Goal: Browse casually: Explore the website without a specific task or goal

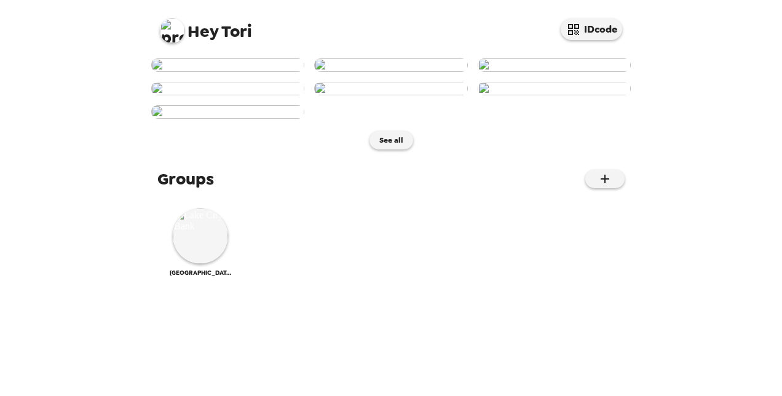
scroll to position [428, 0]
click at [184, 264] on img at bounding box center [200, 235] width 55 height 55
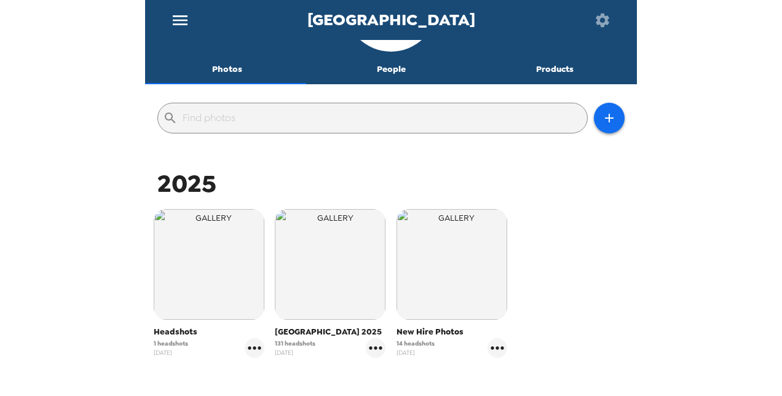
scroll to position [184, 0]
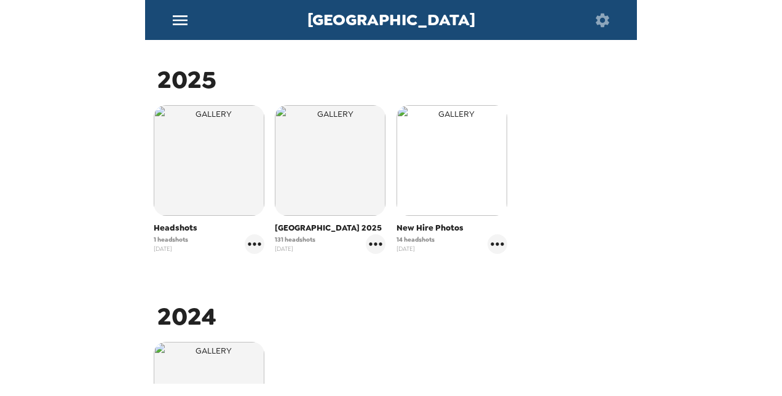
click at [451, 154] on img "button" at bounding box center [452, 160] width 111 height 111
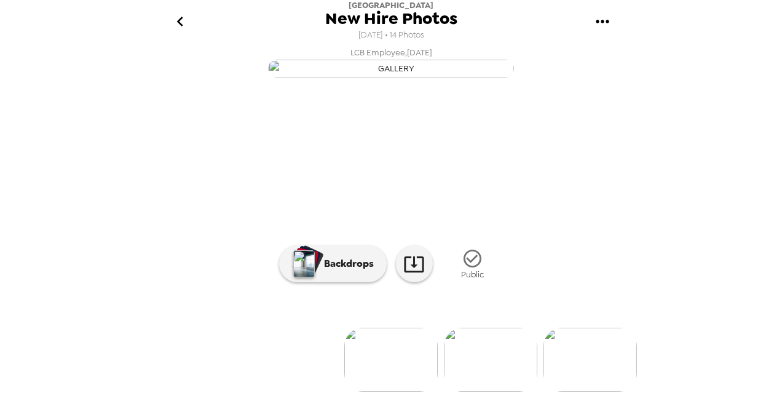
scroll to position [145, 0]
click at [490, 357] on img at bounding box center [490, 360] width 93 height 64
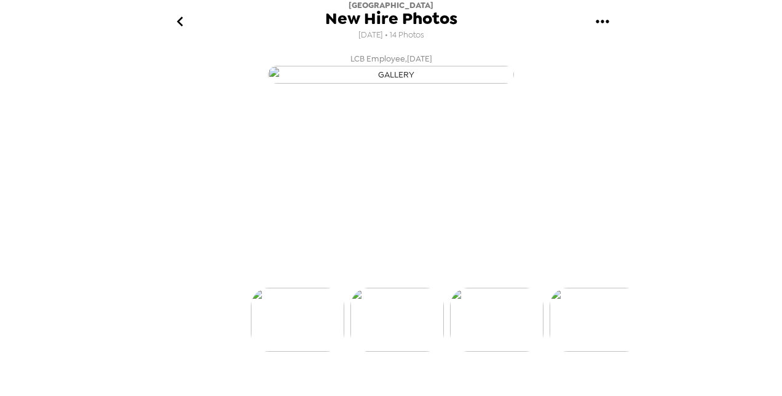
scroll to position [0, 99]
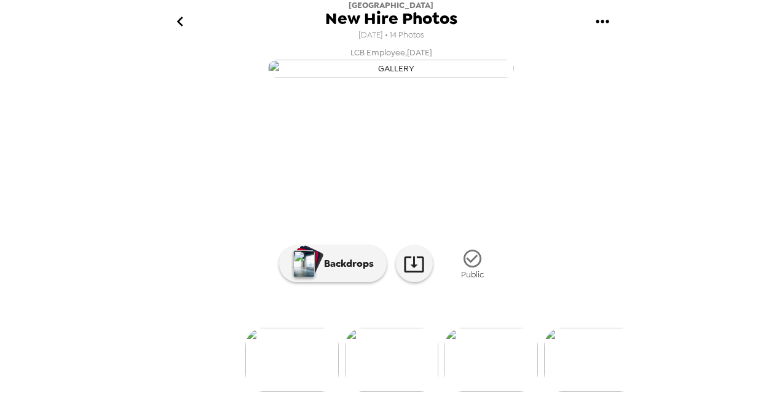
click at [500, 376] on img at bounding box center [491, 360] width 93 height 64
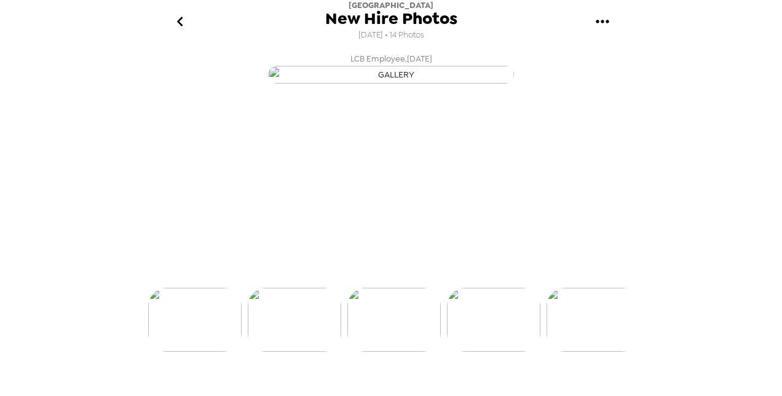
scroll to position [0, 198]
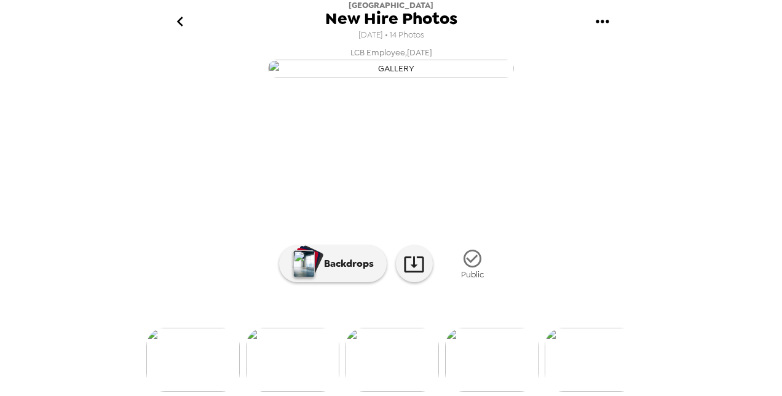
click at [180, 20] on icon "go back" at bounding box center [179, 22] width 6 height 10
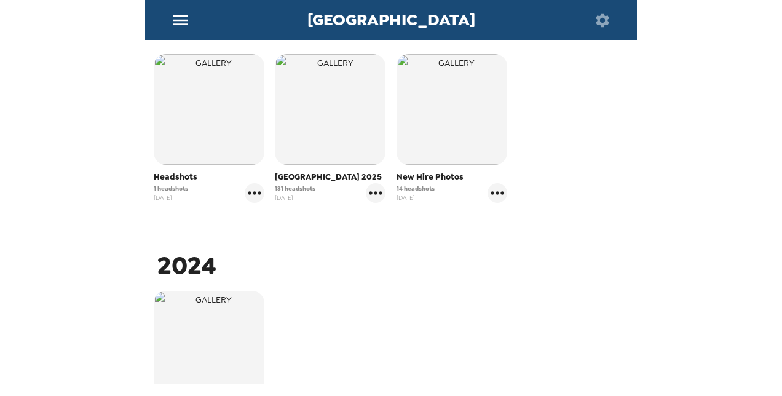
scroll to position [246, 0]
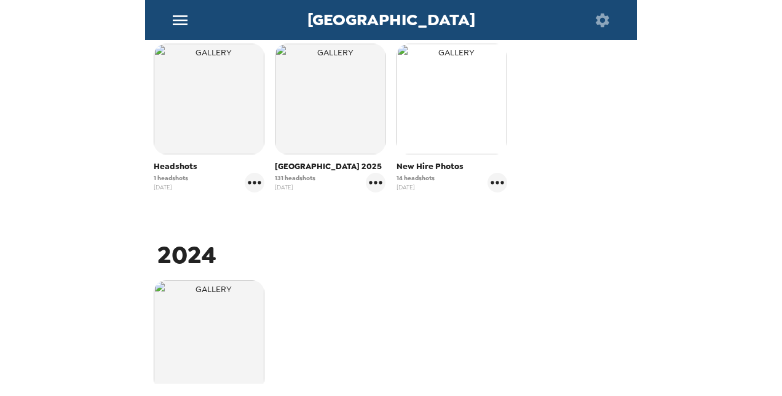
click at [426, 125] on img "button" at bounding box center [452, 99] width 111 height 111
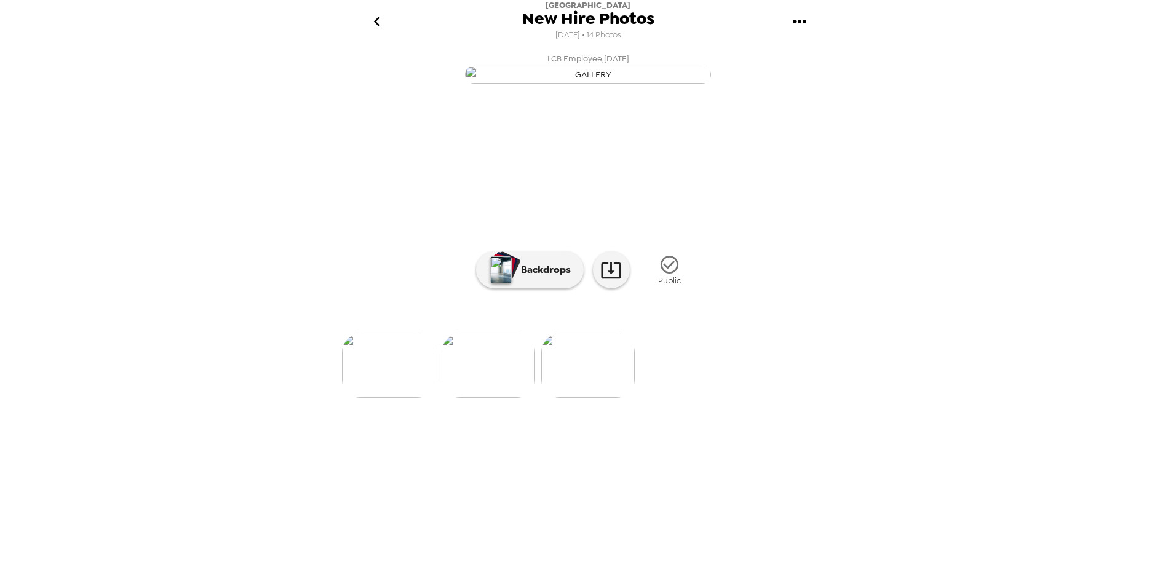
drag, startPoint x: 568, startPoint y: 512, endPoint x: 225, endPoint y: 365, distance: 373.3
click at [227, 365] on div "[GEOGRAPHIC_DATA] New Hire Photos [DATE] • 14 Photos LCB Employee , [DATE] LCB …" at bounding box center [588, 284] width 1176 height 568
click at [381, 23] on icon "go back" at bounding box center [377, 22] width 20 height 20
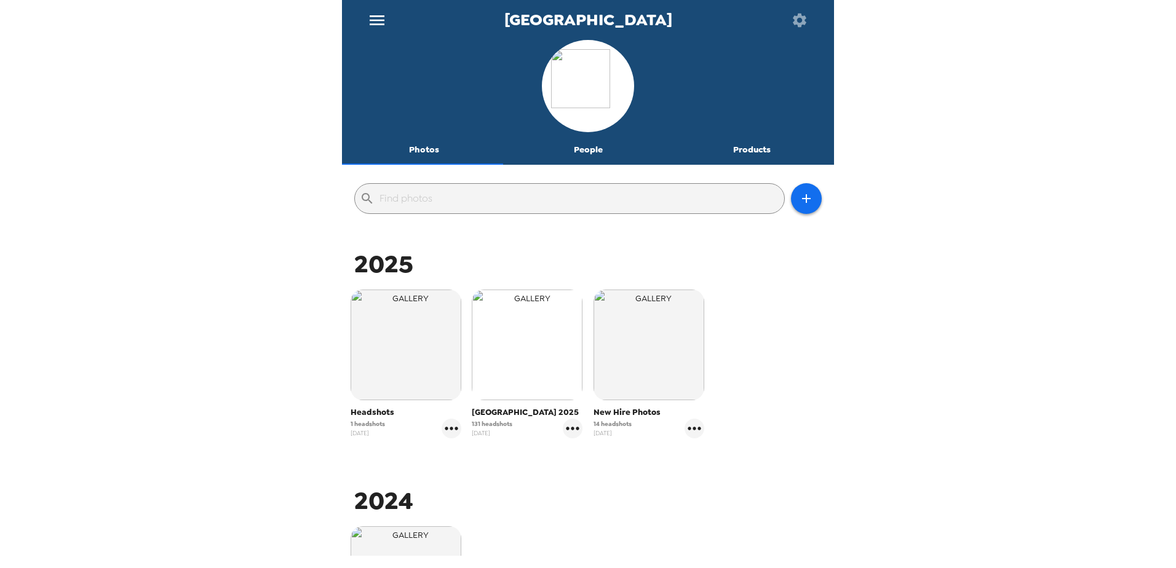
click at [517, 384] on img "button" at bounding box center [527, 345] width 111 height 111
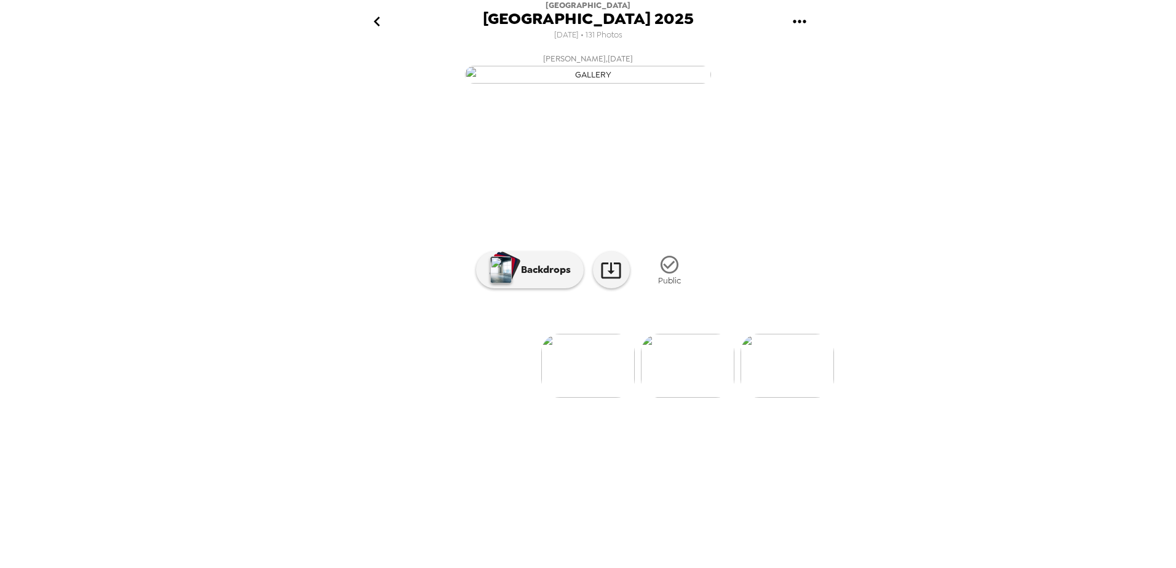
scroll to position [0, 25]
click at [651, 395] on img at bounding box center [662, 366] width 93 height 64
click at [684, 395] on img at bounding box center [687, 366] width 93 height 64
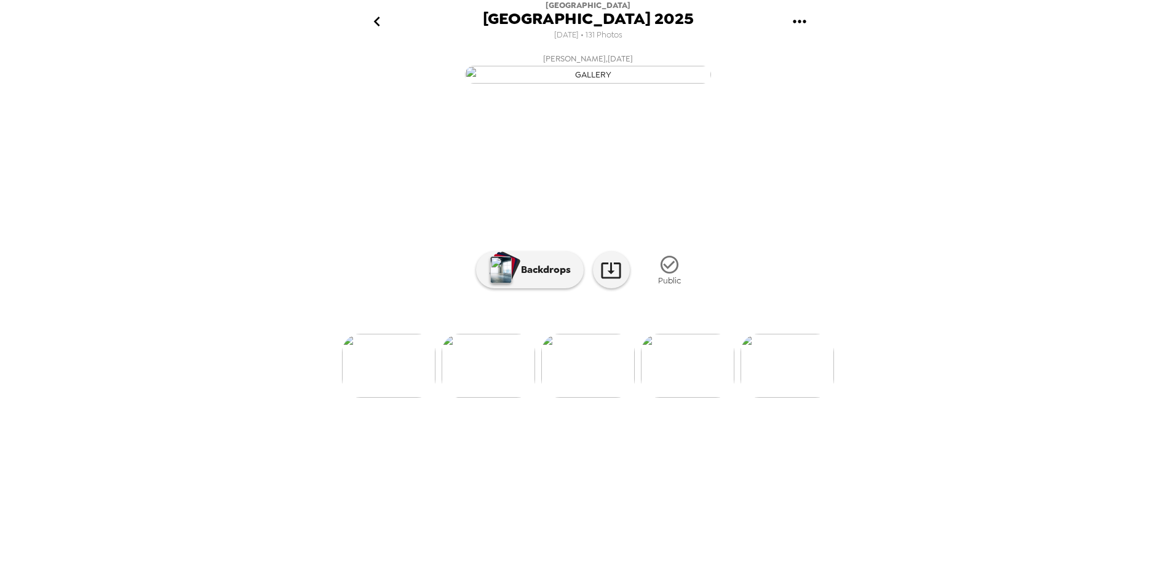
click at [707, 395] on img at bounding box center [687, 366] width 93 height 64
click at [721, 395] on img at bounding box center [687, 366] width 93 height 64
click at [694, 395] on img at bounding box center [687, 366] width 93 height 64
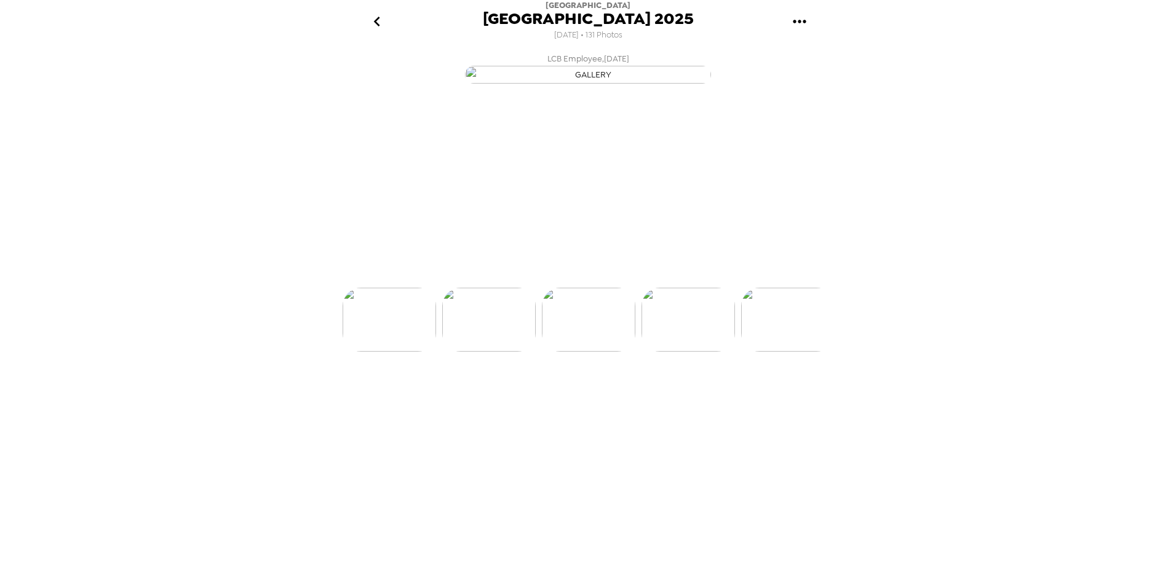
scroll to position [0, 498]
click at [704, 395] on img at bounding box center [687, 366] width 93 height 64
click at [706, 395] on img at bounding box center [687, 366] width 93 height 64
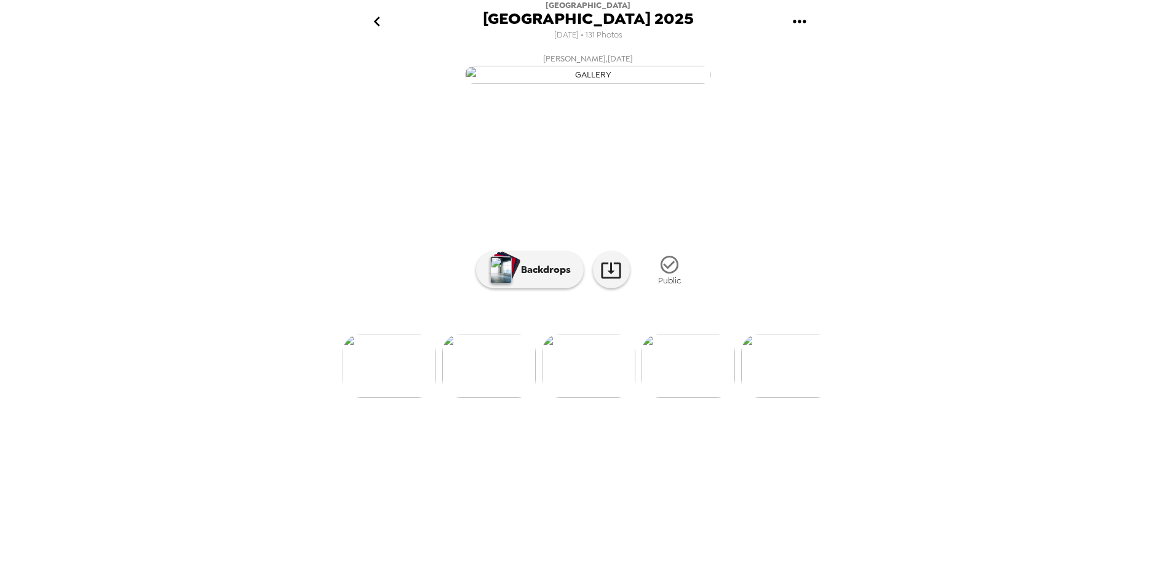
click at [707, 395] on img at bounding box center [687, 366] width 93 height 64
click at [718, 395] on img at bounding box center [687, 366] width 93 height 64
click at [677, 395] on img at bounding box center [687, 366] width 93 height 64
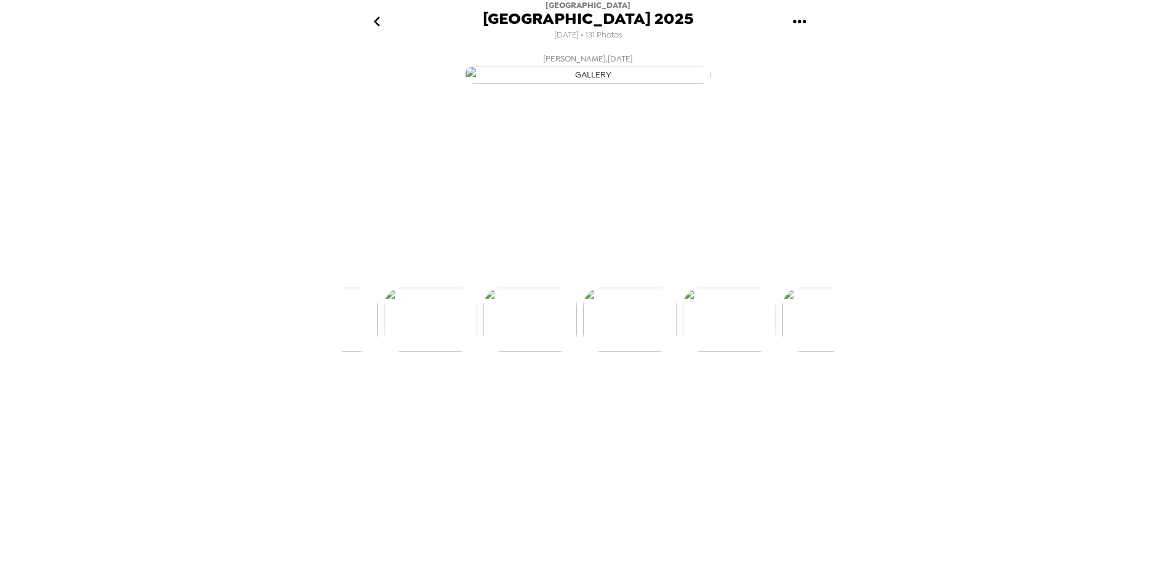
scroll to position [0, 996]
click at [692, 395] on img at bounding box center [687, 366] width 93 height 64
click at [699, 395] on img at bounding box center [687, 366] width 93 height 64
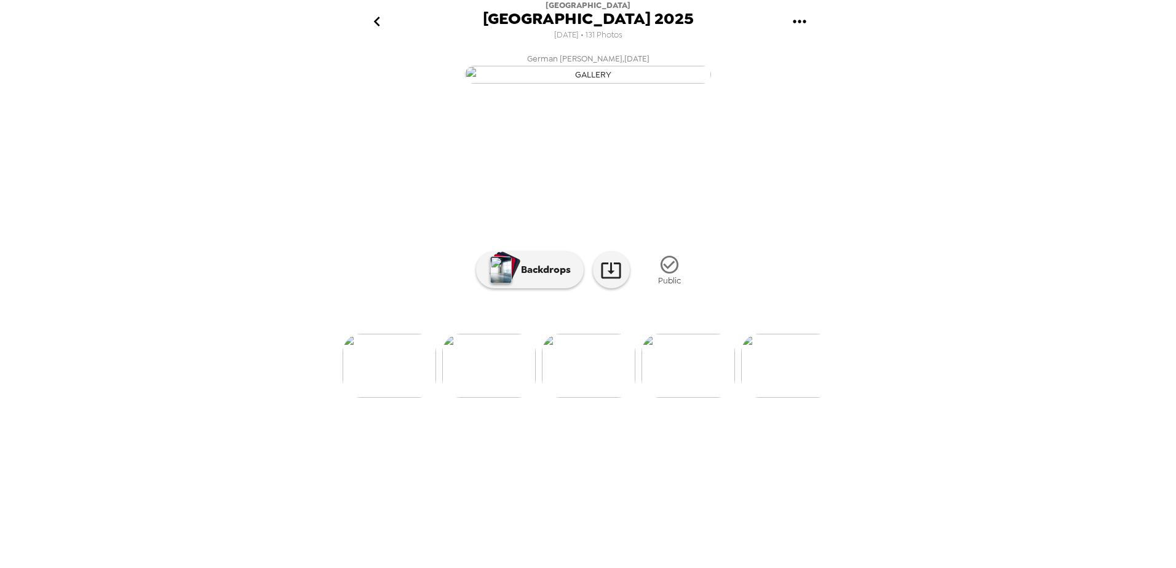
click at [476, 395] on img at bounding box center [488, 366] width 93 height 64
click at [577, 395] on img at bounding box center [588, 366] width 93 height 64
click at [694, 395] on img at bounding box center [687, 366] width 93 height 64
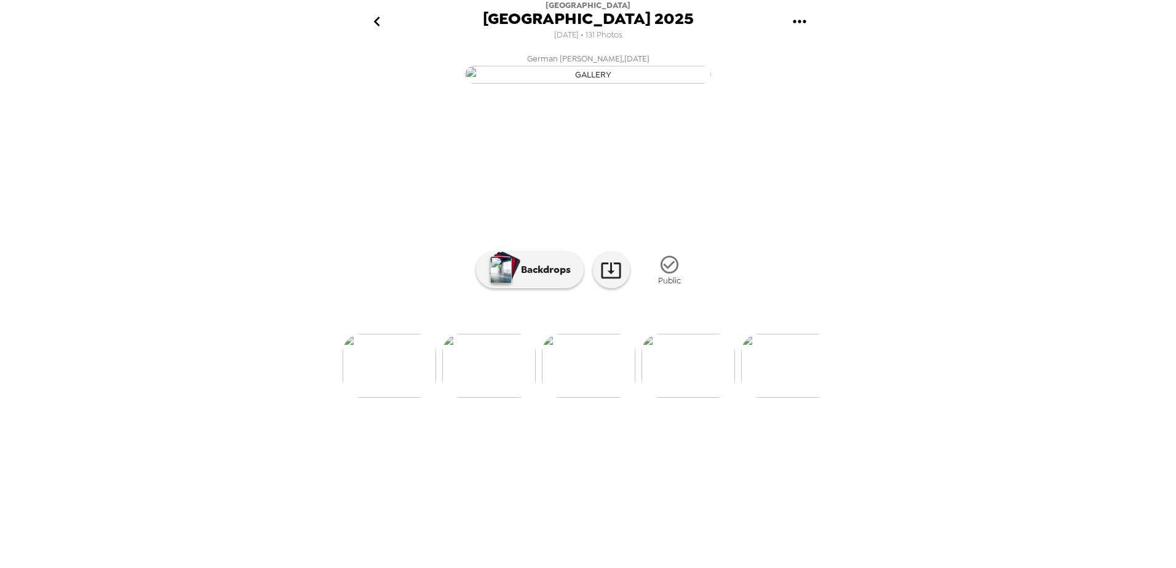
click at [688, 395] on img at bounding box center [687, 366] width 93 height 64
click at [683, 395] on img at bounding box center [687, 366] width 93 height 64
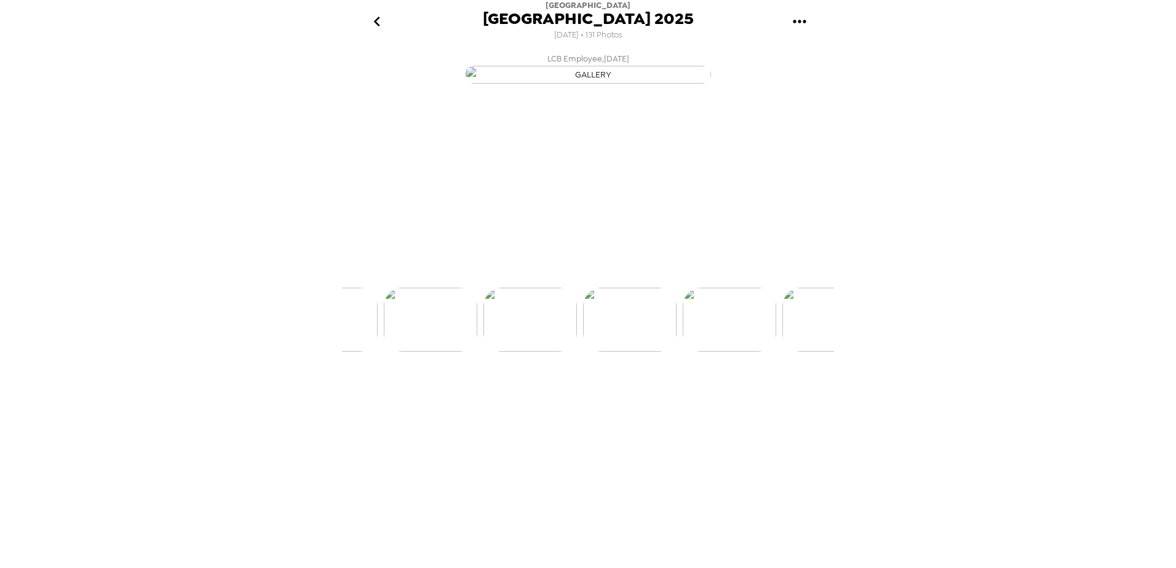
scroll to position [0, 1494]
click at [495, 395] on img at bounding box center [488, 366] width 93 height 64
click at [701, 395] on img at bounding box center [687, 366] width 93 height 64
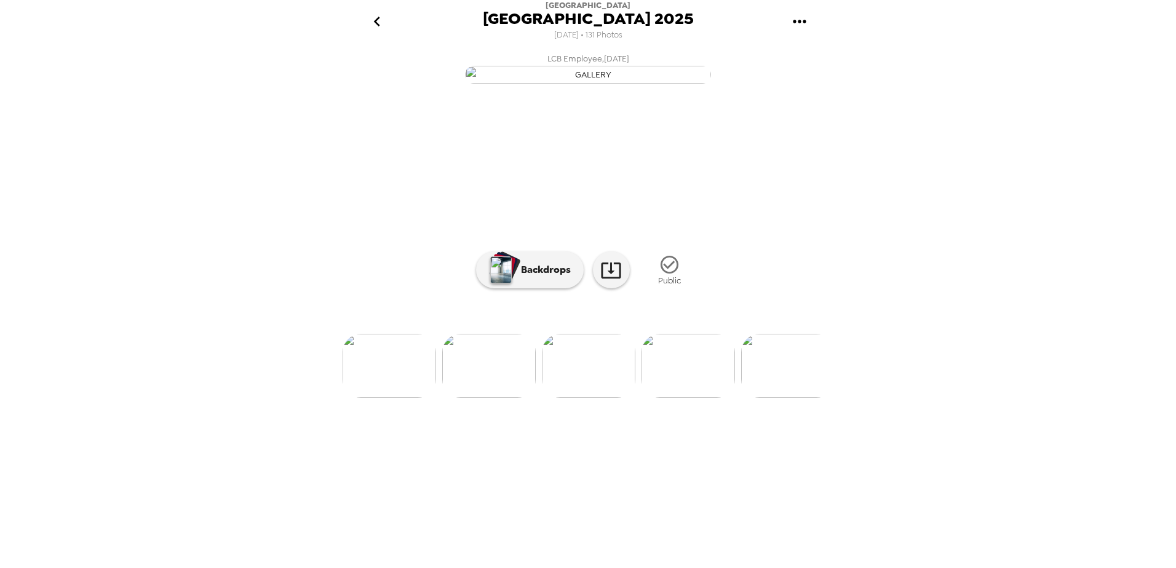
click at [692, 395] on img at bounding box center [687, 366] width 93 height 64
click at [703, 395] on img at bounding box center [687, 366] width 93 height 64
click at [684, 395] on img at bounding box center [687, 366] width 93 height 64
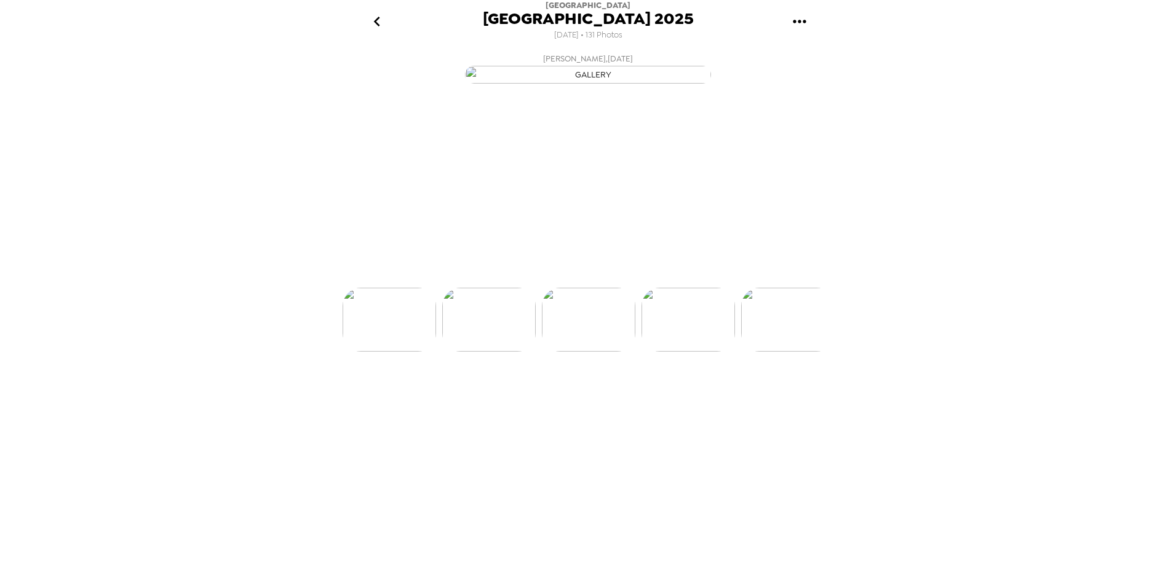
scroll to position [0, 1793]
click at [678, 395] on img at bounding box center [687, 366] width 93 height 64
click at [497, 395] on img at bounding box center [488, 366] width 93 height 64
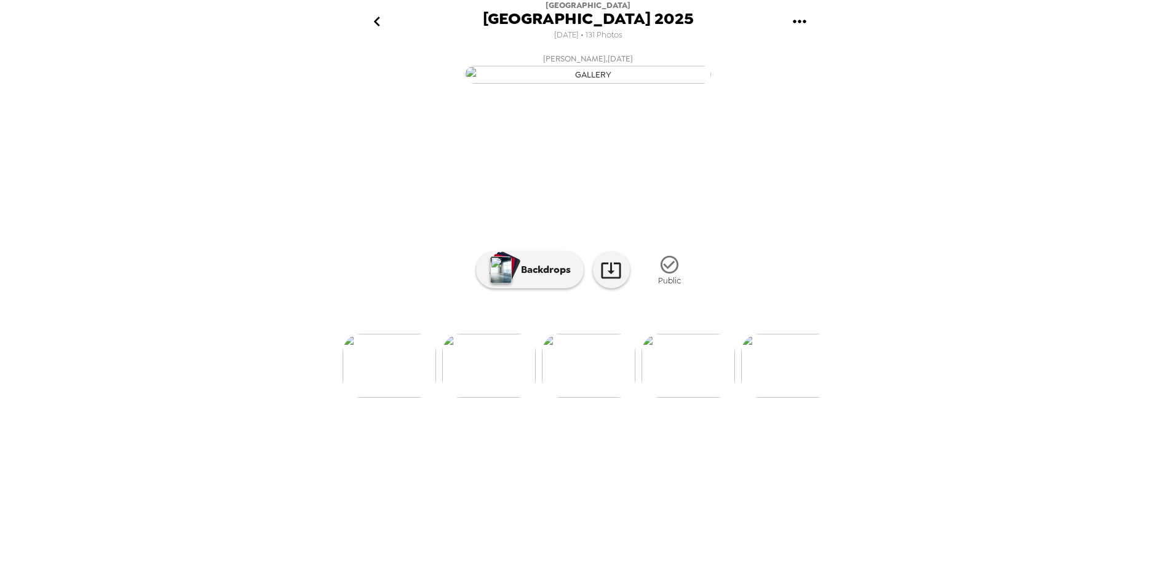
click at [696, 395] on img at bounding box center [687, 366] width 93 height 64
click at [676, 395] on img at bounding box center [687, 366] width 93 height 64
click at [682, 395] on img at bounding box center [687, 366] width 93 height 64
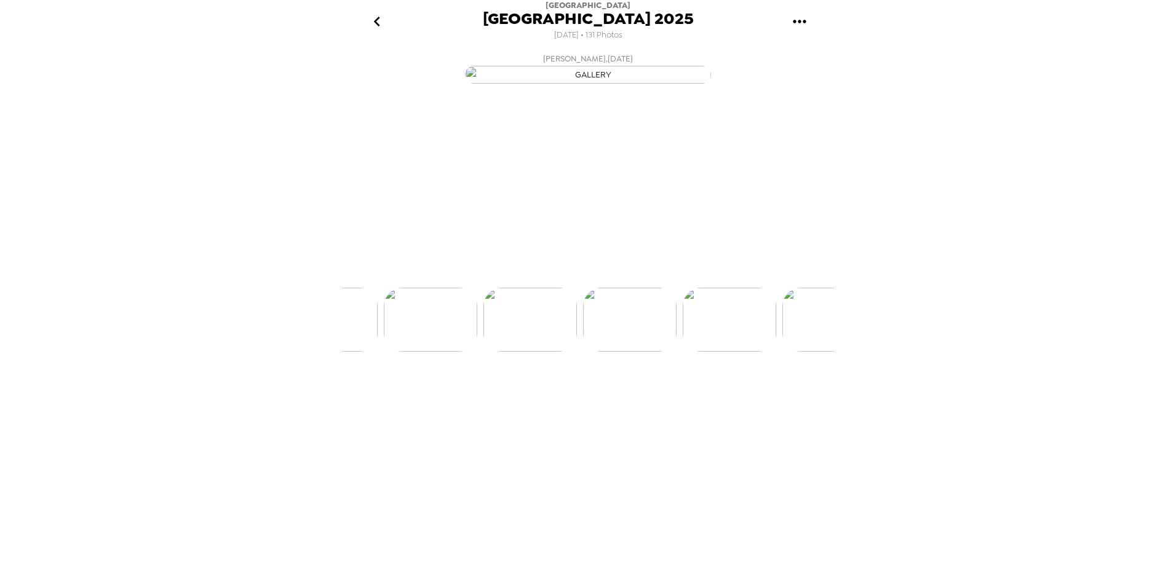
scroll to position [0, 2091]
click at [496, 395] on img at bounding box center [489, 366] width 93 height 64
click at [582, 395] on img at bounding box center [588, 366] width 93 height 64
click at [680, 395] on img at bounding box center [687, 366] width 93 height 64
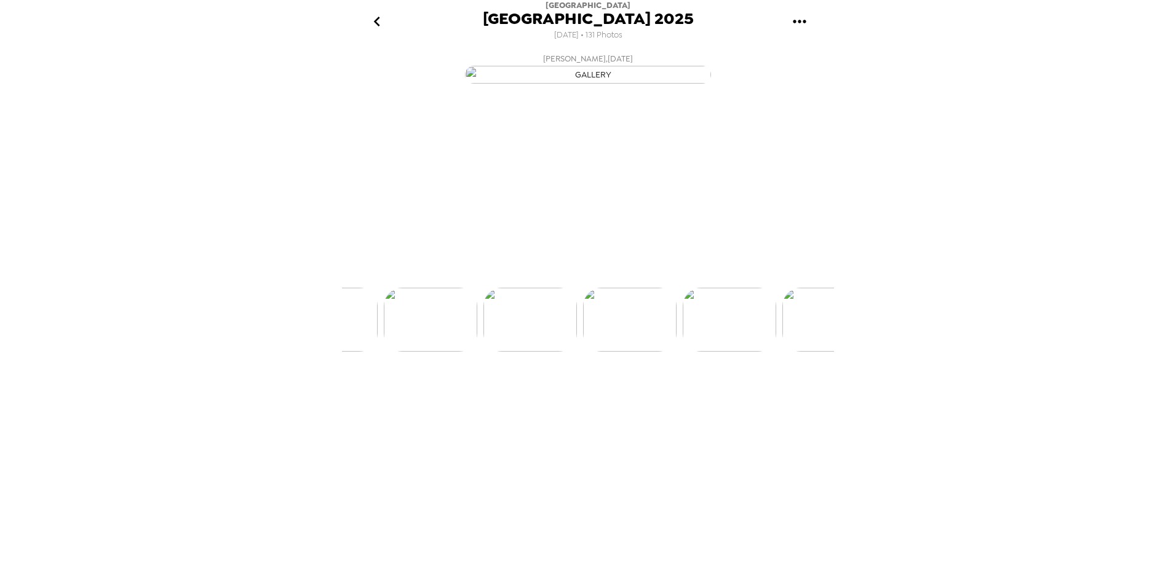
scroll to position [0, 2091]
click at [691, 395] on img at bounding box center [688, 366] width 93 height 64
click at [684, 395] on img at bounding box center [688, 366] width 93 height 64
click at [694, 395] on img at bounding box center [688, 366] width 93 height 64
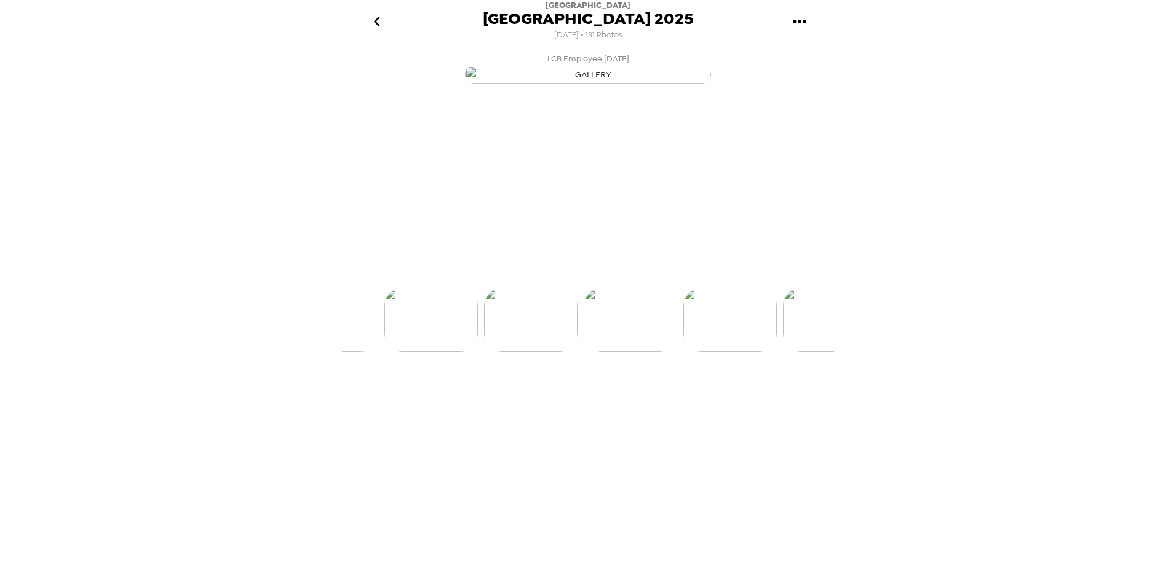
scroll to position [0, 2390]
click at [692, 395] on img at bounding box center [688, 366] width 93 height 64
click at [681, 395] on img at bounding box center [688, 366] width 93 height 64
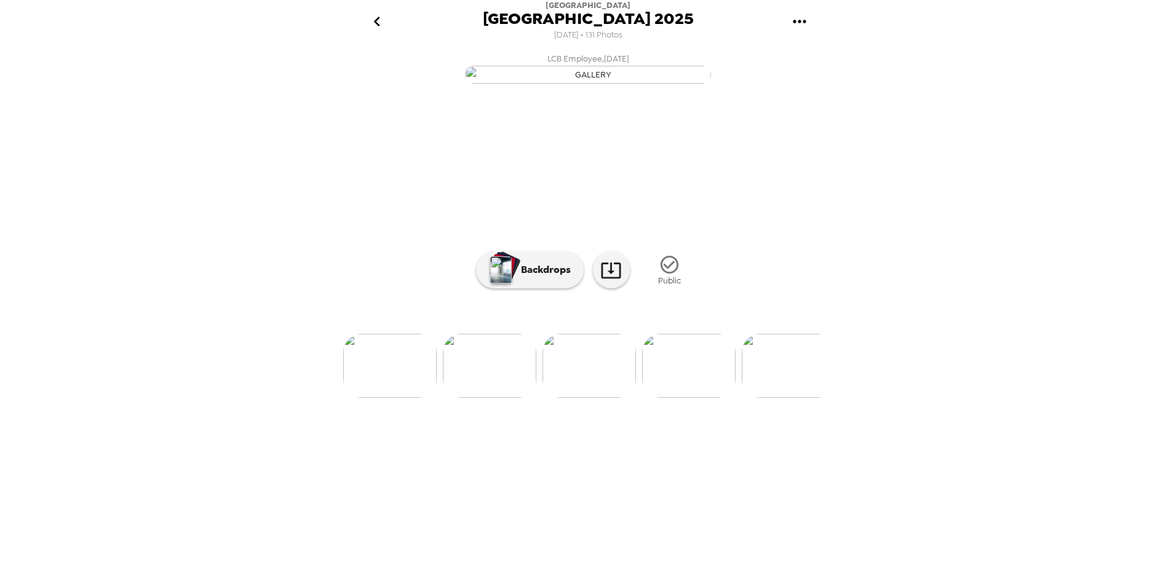
click at [694, 395] on img at bounding box center [688, 366] width 93 height 64
click at [684, 395] on img at bounding box center [688, 366] width 93 height 64
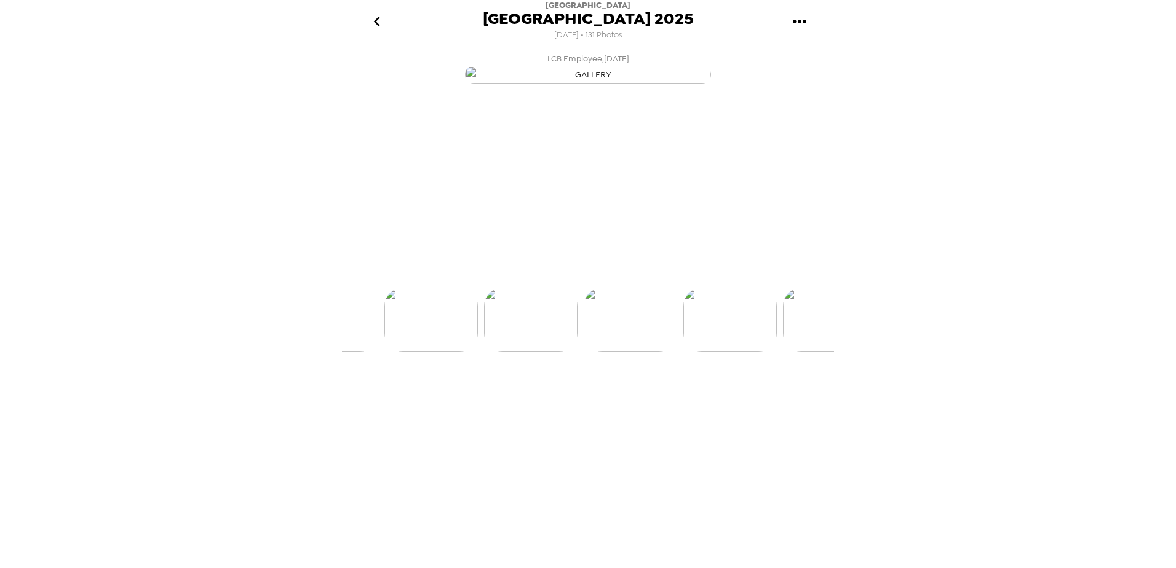
scroll to position [0, 2888]
click at [700, 395] on img at bounding box center [688, 366] width 93 height 64
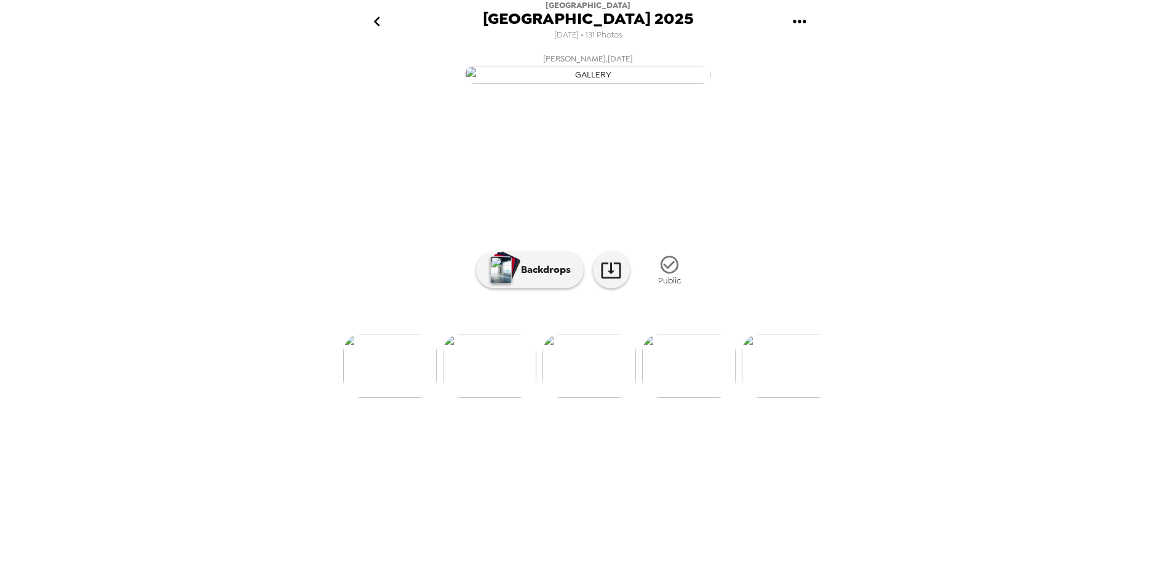
click at [696, 395] on img at bounding box center [688, 366] width 93 height 64
click at [686, 395] on img at bounding box center [688, 366] width 93 height 64
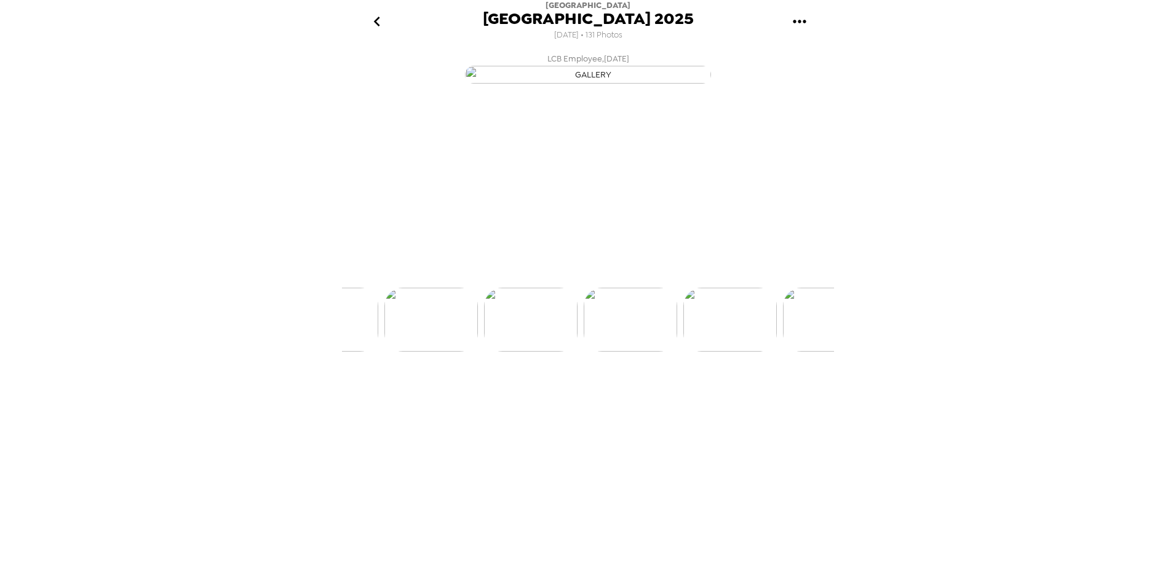
scroll to position [0, 3385]
click at [686, 395] on img at bounding box center [689, 366] width 93 height 64
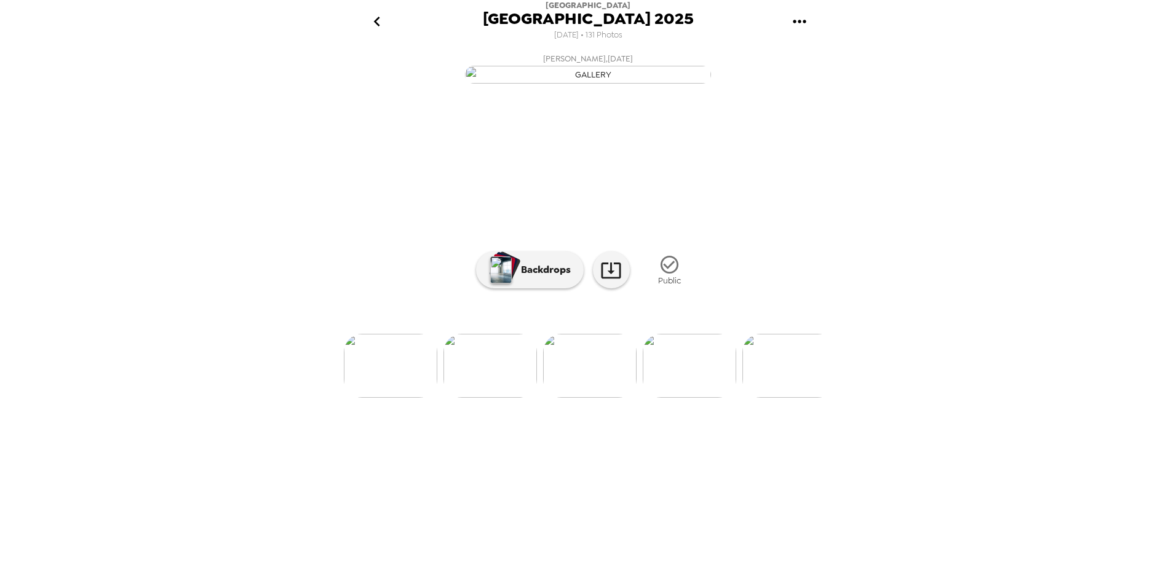
click at [714, 395] on img at bounding box center [689, 366] width 93 height 64
click at [711, 395] on img at bounding box center [689, 366] width 93 height 64
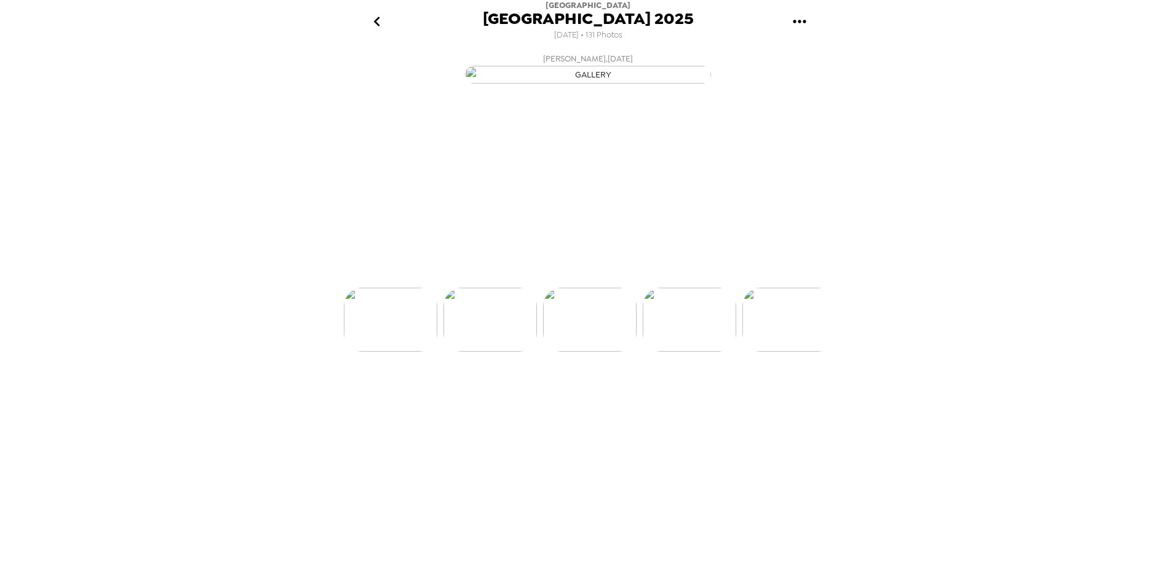
scroll to position [0, 3883]
click at [711, 395] on img at bounding box center [689, 366] width 93 height 64
click at [696, 395] on img at bounding box center [689, 366] width 93 height 64
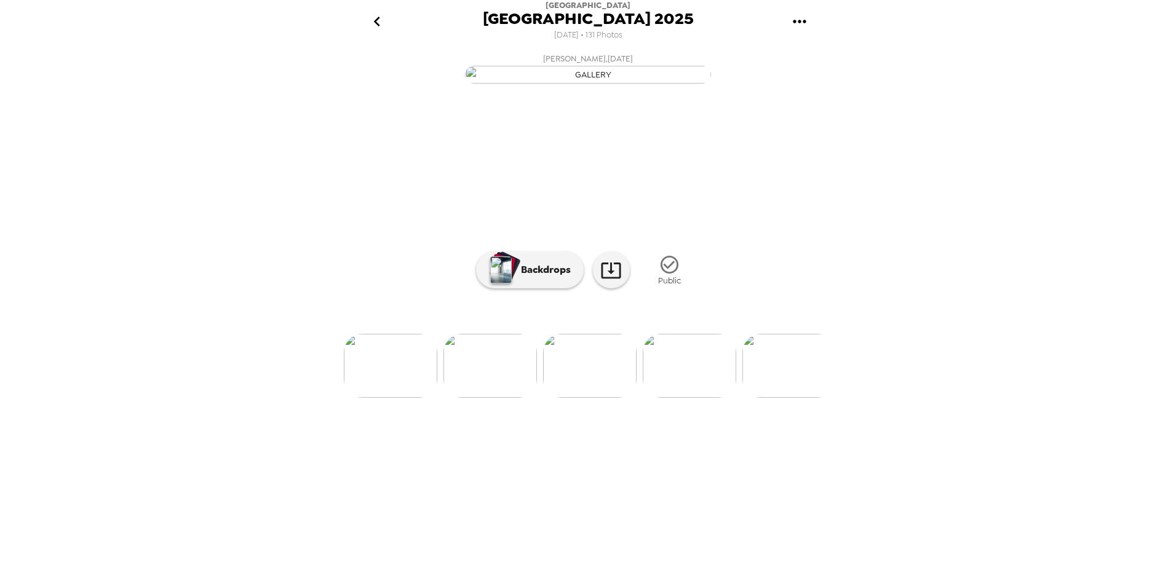
click at [701, 395] on img at bounding box center [689, 366] width 93 height 64
click at [691, 395] on img at bounding box center [689, 366] width 93 height 64
click at [707, 395] on img at bounding box center [689, 366] width 93 height 64
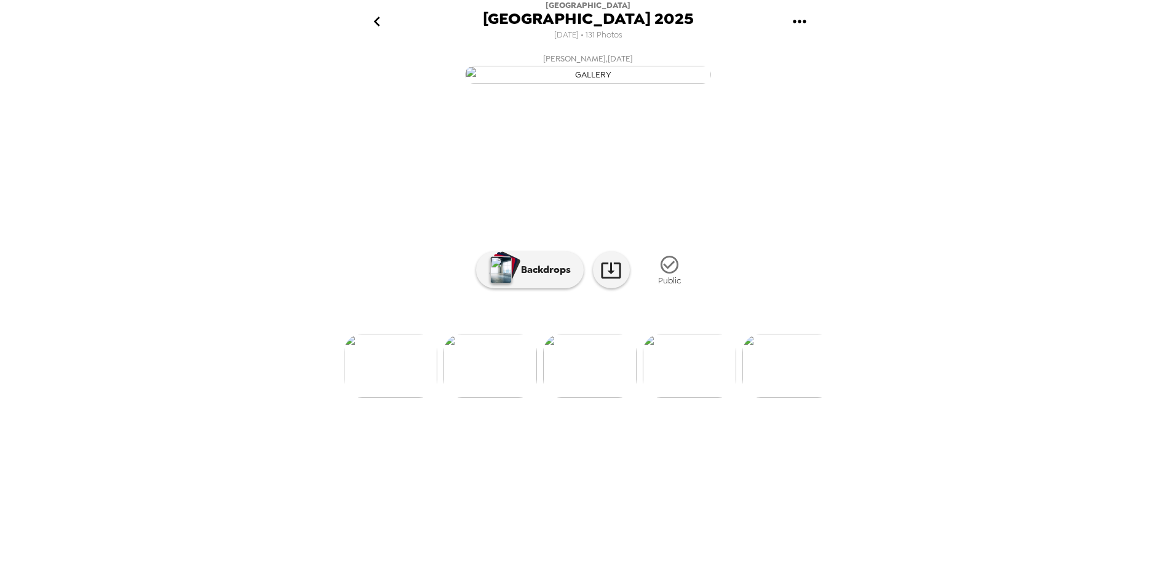
click at [707, 395] on img at bounding box center [689, 366] width 93 height 64
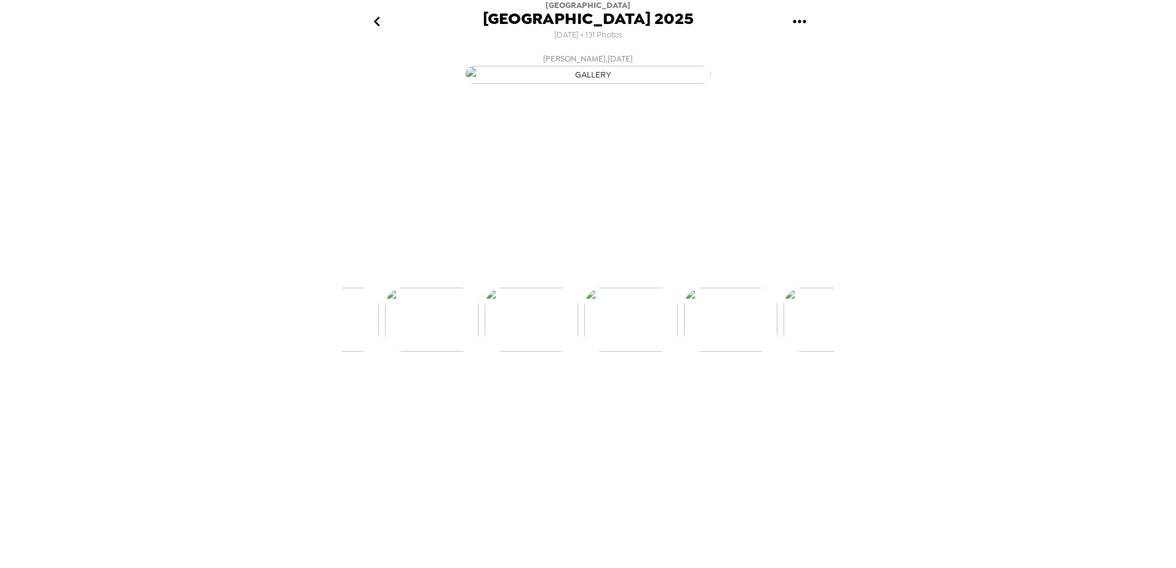
scroll to position [0, 4680]
click at [707, 395] on img at bounding box center [689, 366] width 93 height 64
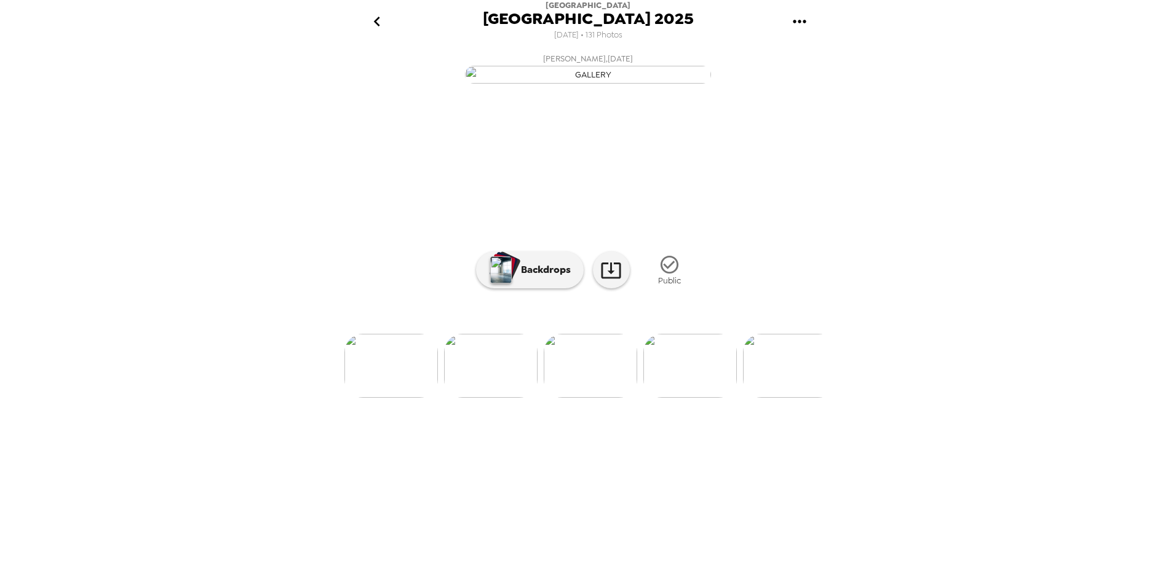
click at [707, 395] on img at bounding box center [689, 366] width 93 height 64
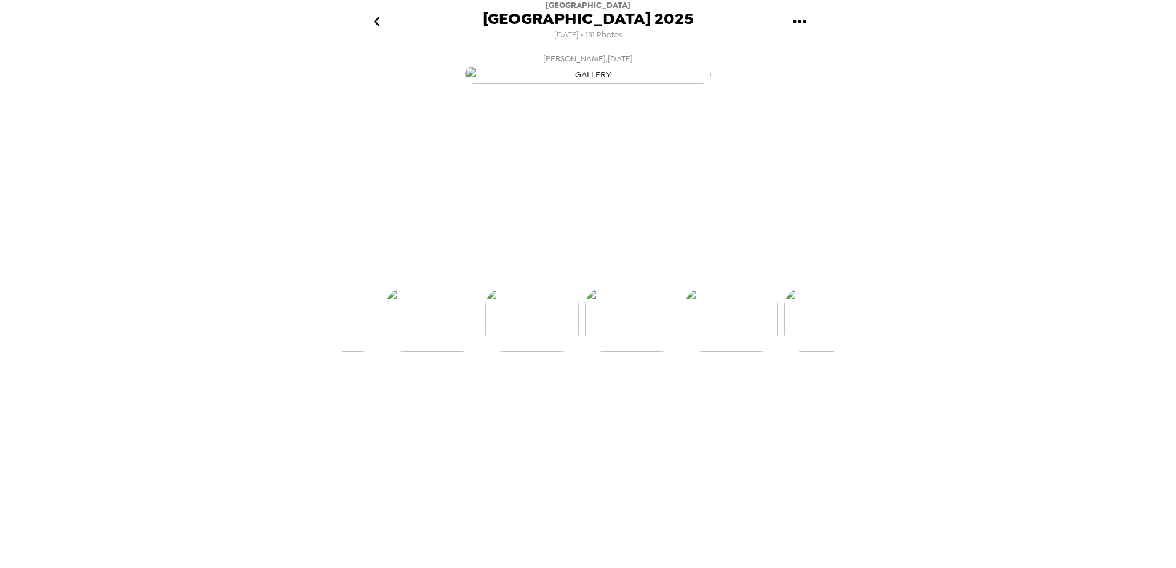
scroll to position [0, 5178]
click at [689, 395] on img at bounding box center [689, 366] width 93 height 64
click at [697, 395] on img at bounding box center [689, 366] width 93 height 64
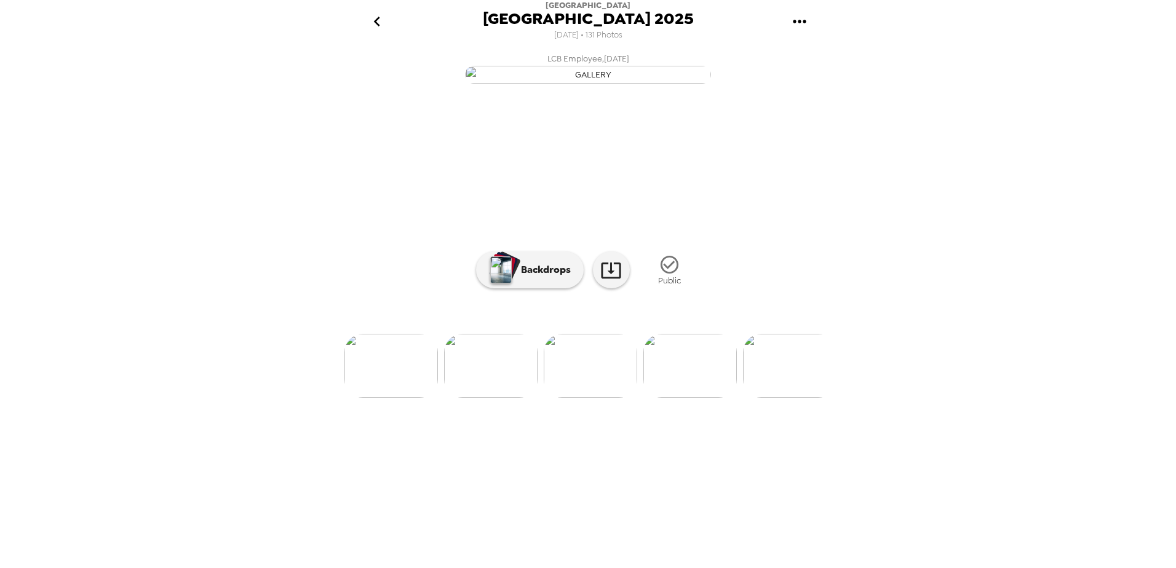
click at [695, 395] on img at bounding box center [689, 366] width 93 height 64
click at [688, 395] on img at bounding box center [689, 366] width 93 height 64
drag, startPoint x: 688, startPoint y: 501, endPoint x: 235, endPoint y: 416, distance: 461.1
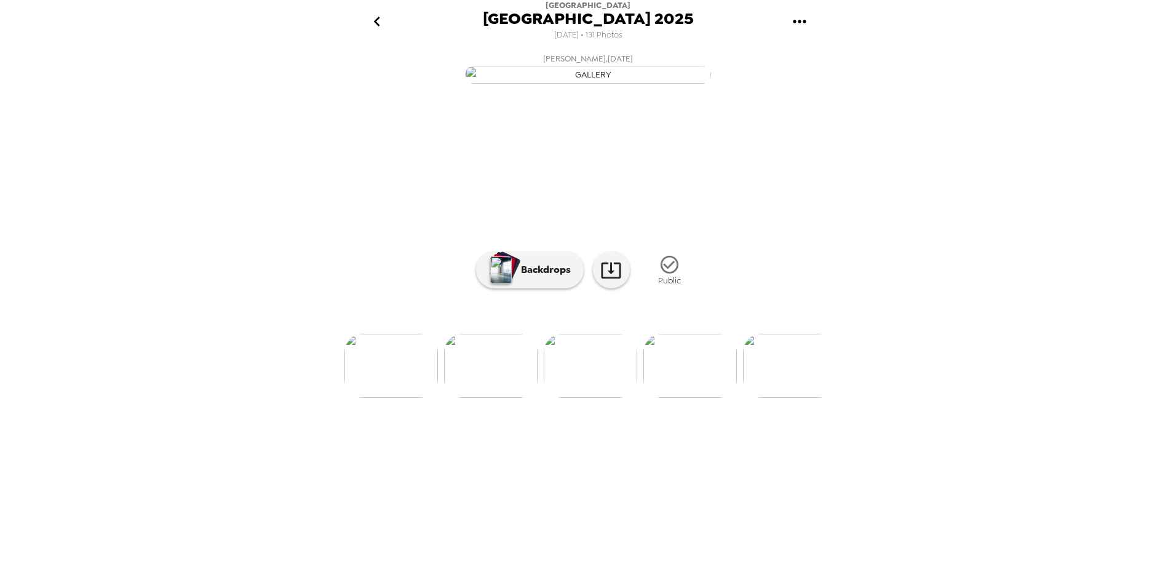
click at [235, 395] on div "[GEOGRAPHIC_DATA] 2025 [DATE] • 131 Photos [PERSON_NAME] , [DATE] LCB Employee …" at bounding box center [588, 284] width 1176 height 568
click at [670, 395] on img at bounding box center [689, 366] width 93 height 64
click at [696, 395] on img at bounding box center [689, 366] width 93 height 64
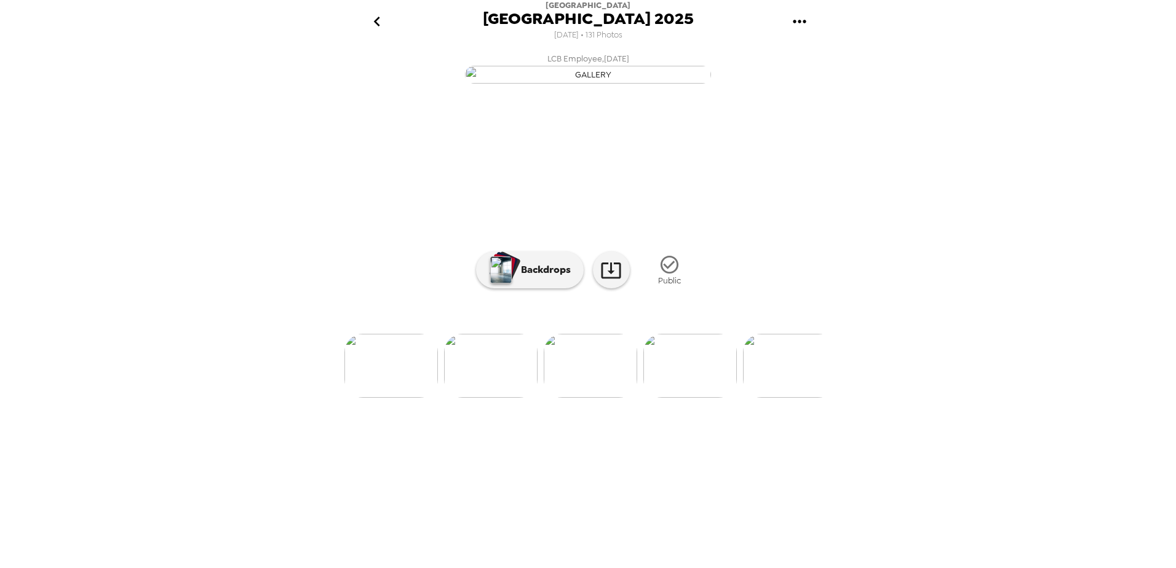
click at [707, 395] on img at bounding box center [689, 366] width 93 height 64
click at [684, 395] on img at bounding box center [689, 366] width 93 height 64
click at [686, 395] on img at bounding box center [689, 366] width 93 height 64
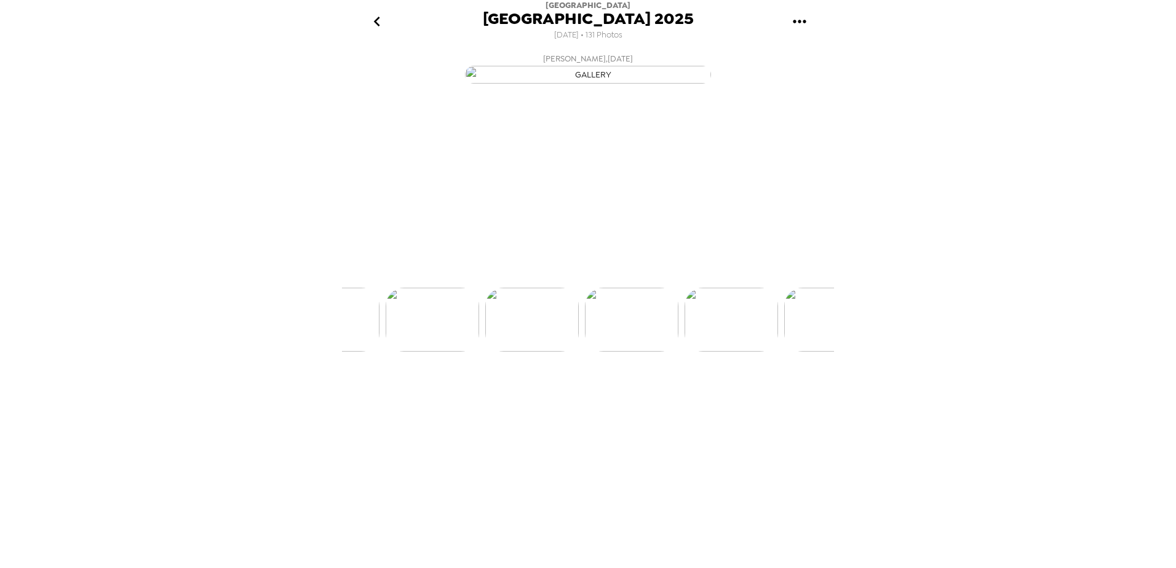
scroll to position [0, 6074]
click at [697, 395] on img at bounding box center [690, 366] width 93 height 64
click at [702, 395] on img at bounding box center [690, 366] width 93 height 64
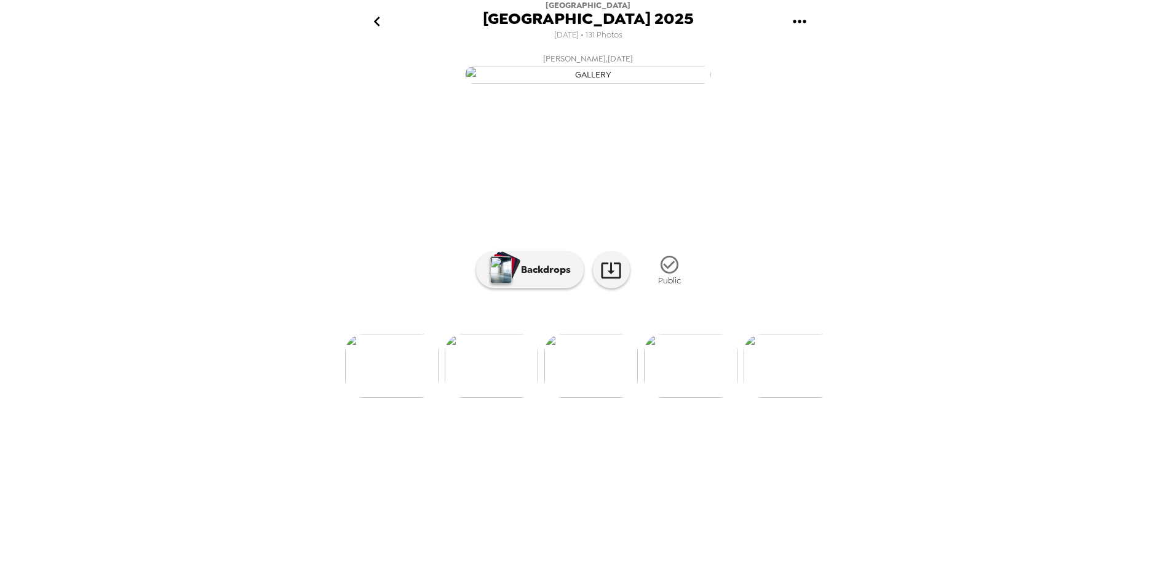
click at [709, 395] on img at bounding box center [690, 366] width 93 height 64
click at [710, 395] on img at bounding box center [690, 366] width 93 height 64
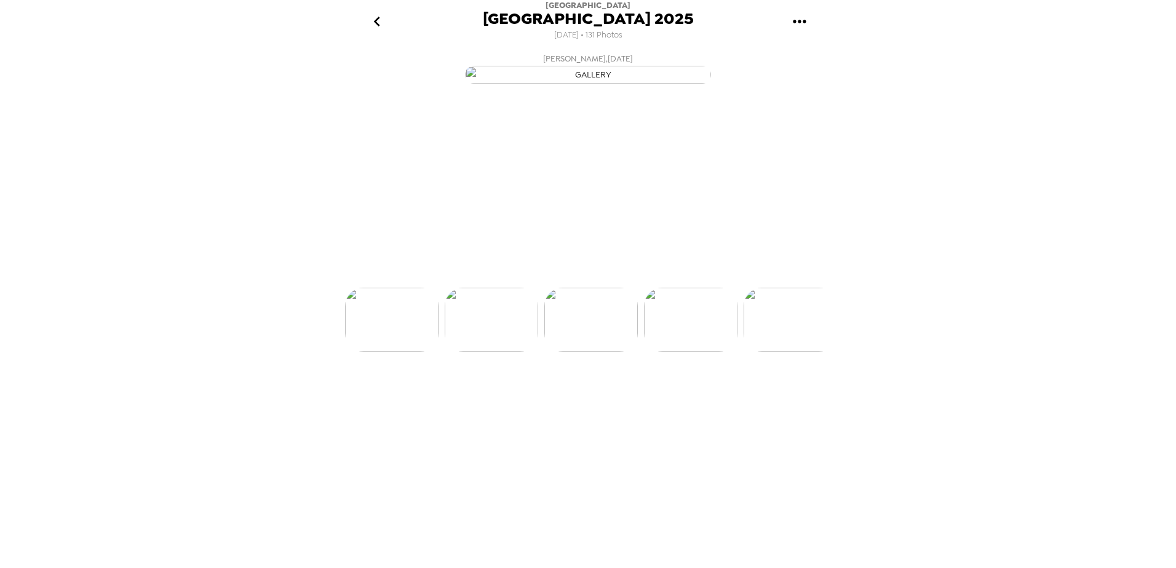
scroll to position [0, 6572]
click at [710, 395] on img at bounding box center [690, 366] width 93 height 64
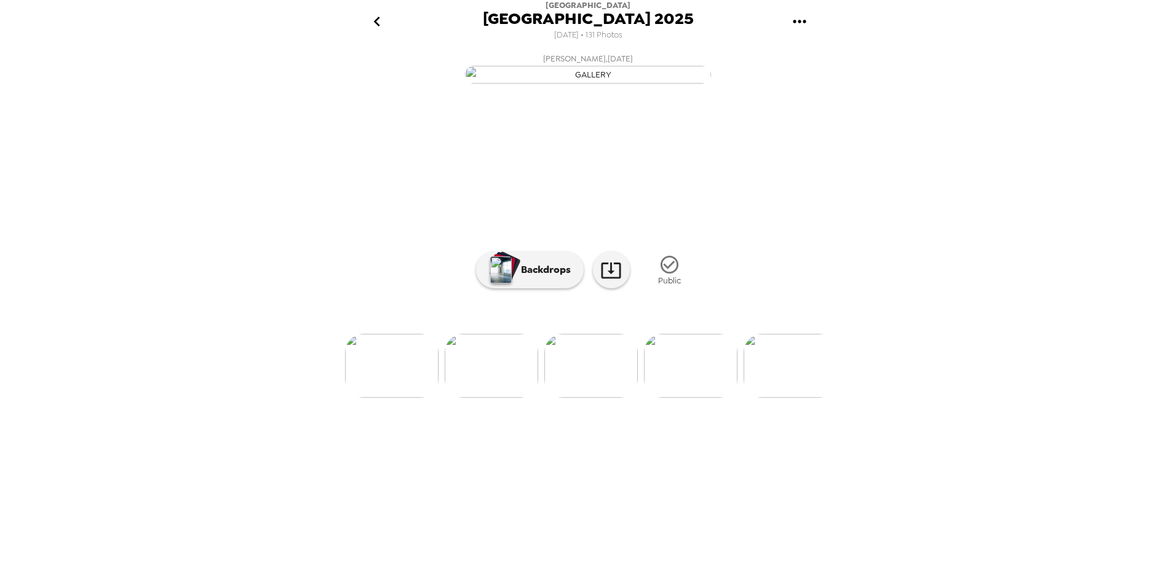
click at [711, 395] on img at bounding box center [690, 366] width 93 height 64
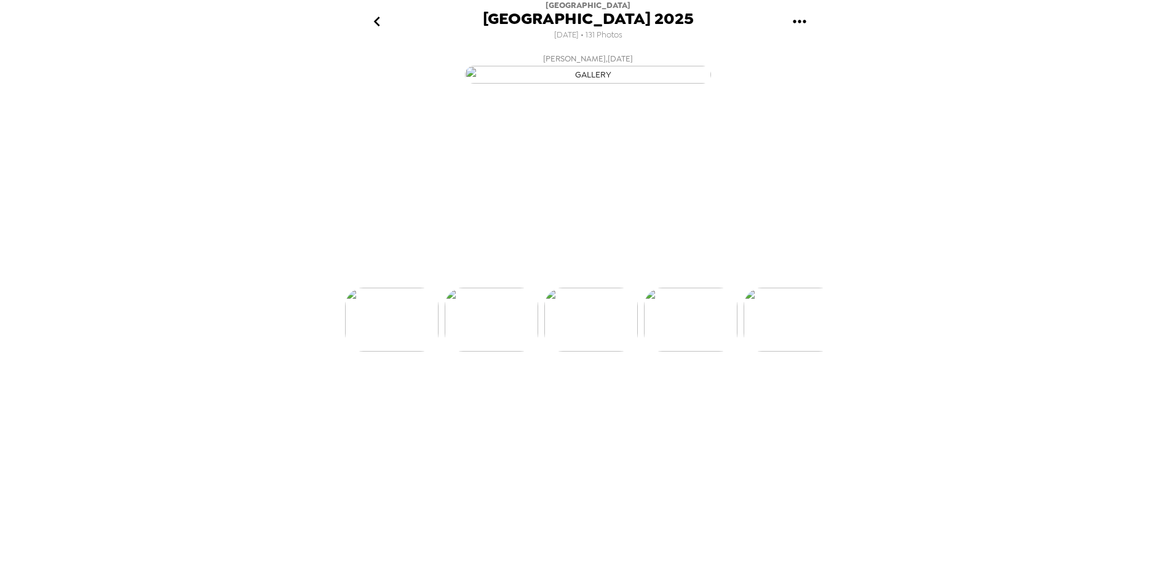
scroll to position [0, 7070]
click at [711, 395] on img at bounding box center [690, 366] width 93 height 64
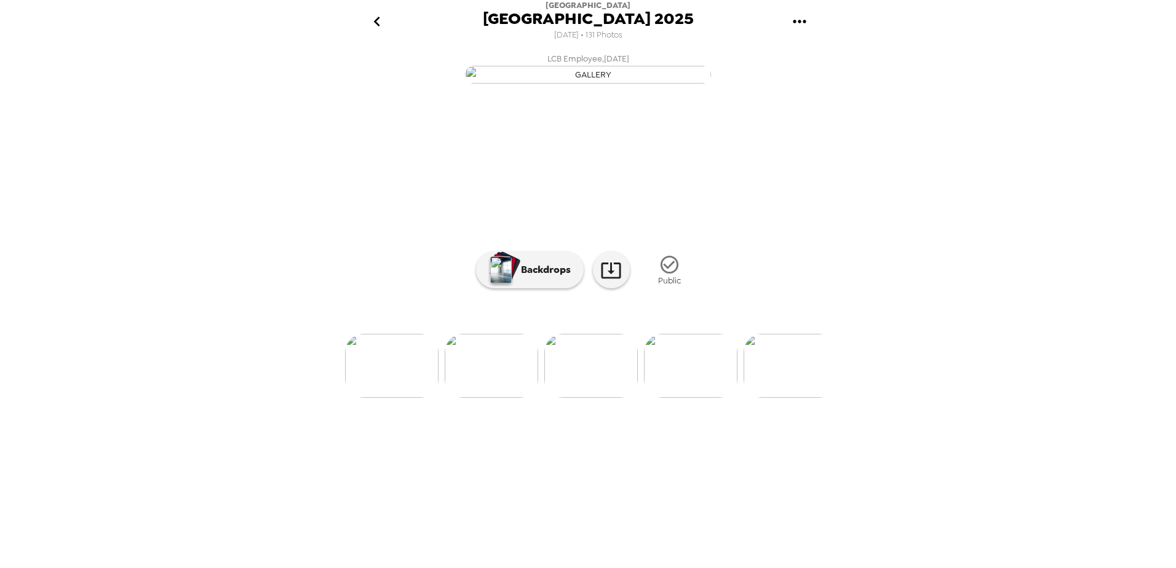
click at [711, 395] on img at bounding box center [690, 366] width 93 height 64
click at [710, 395] on img at bounding box center [690, 366] width 93 height 64
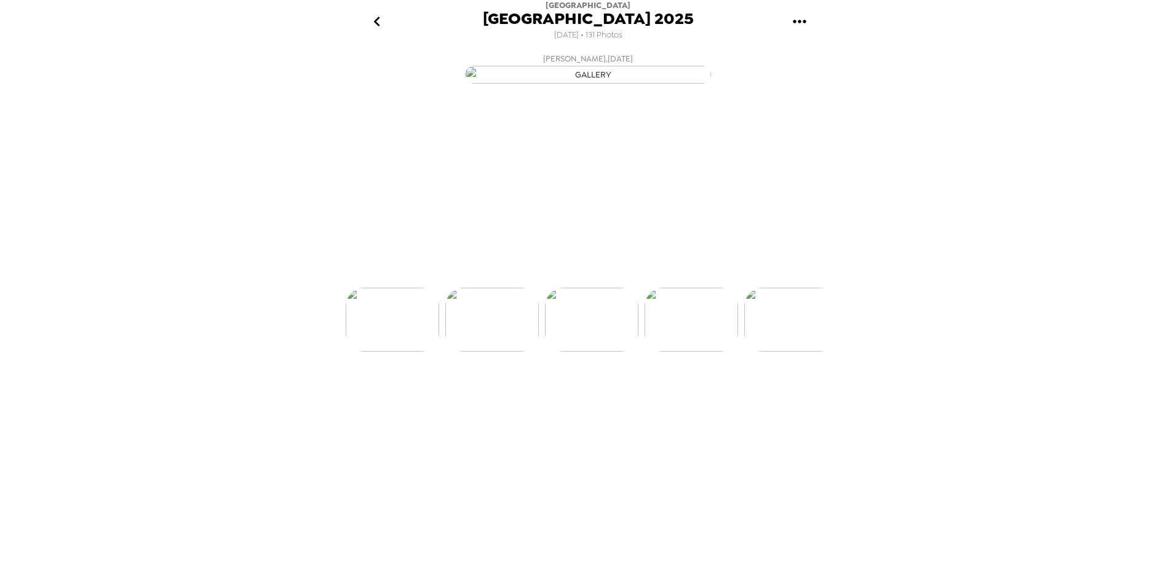
scroll to position [0, 7567]
click at [710, 395] on img at bounding box center [690, 366] width 93 height 64
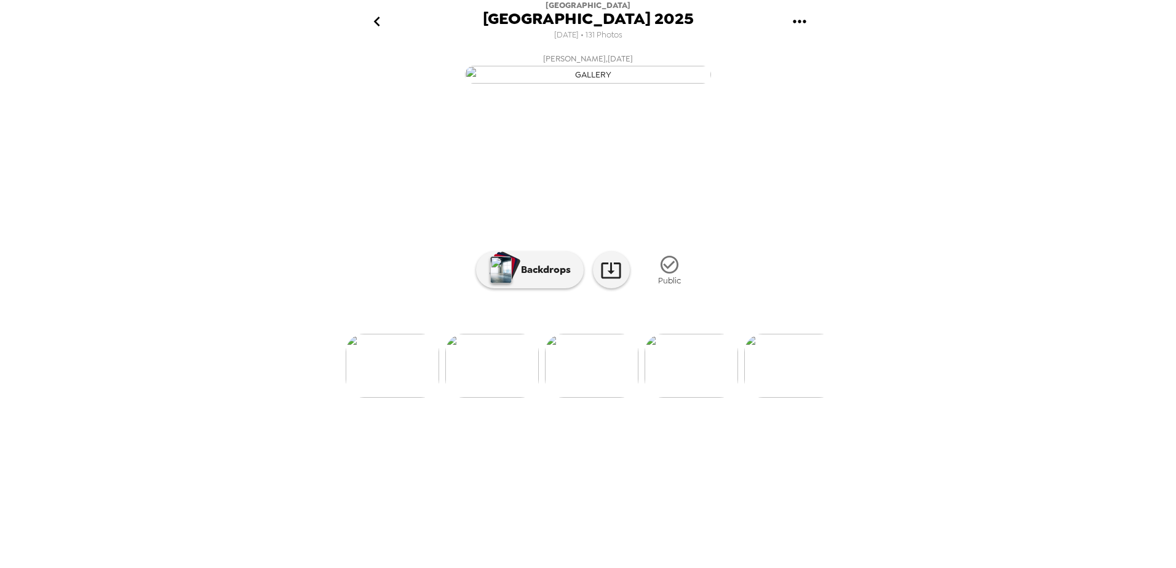
click at [710, 395] on img at bounding box center [690, 366] width 93 height 64
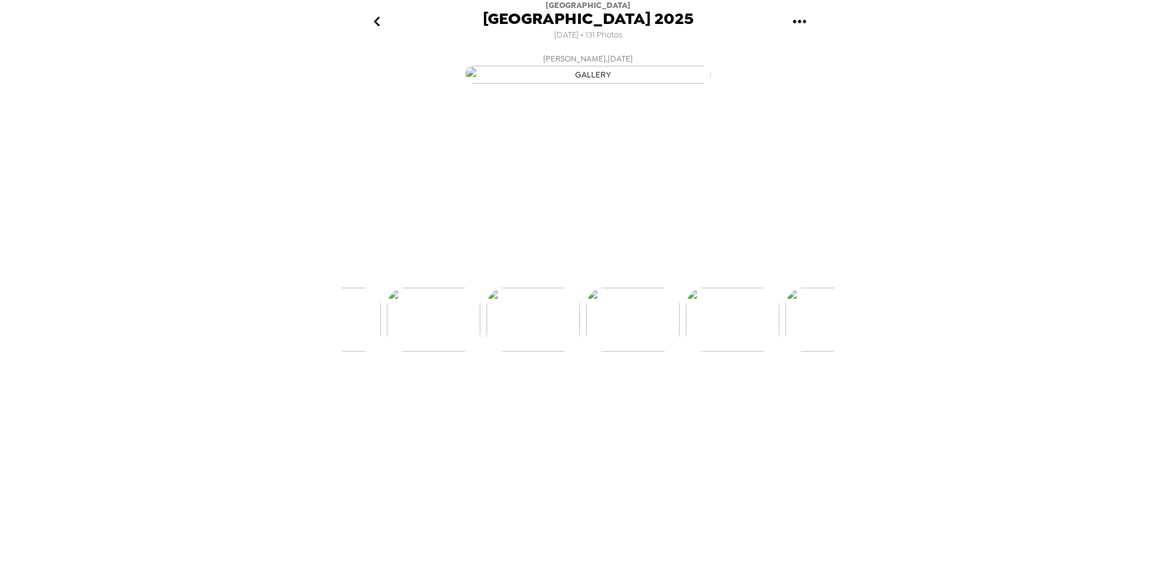
scroll to position [0, 8066]
click at [710, 395] on img at bounding box center [690, 366] width 93 height 64
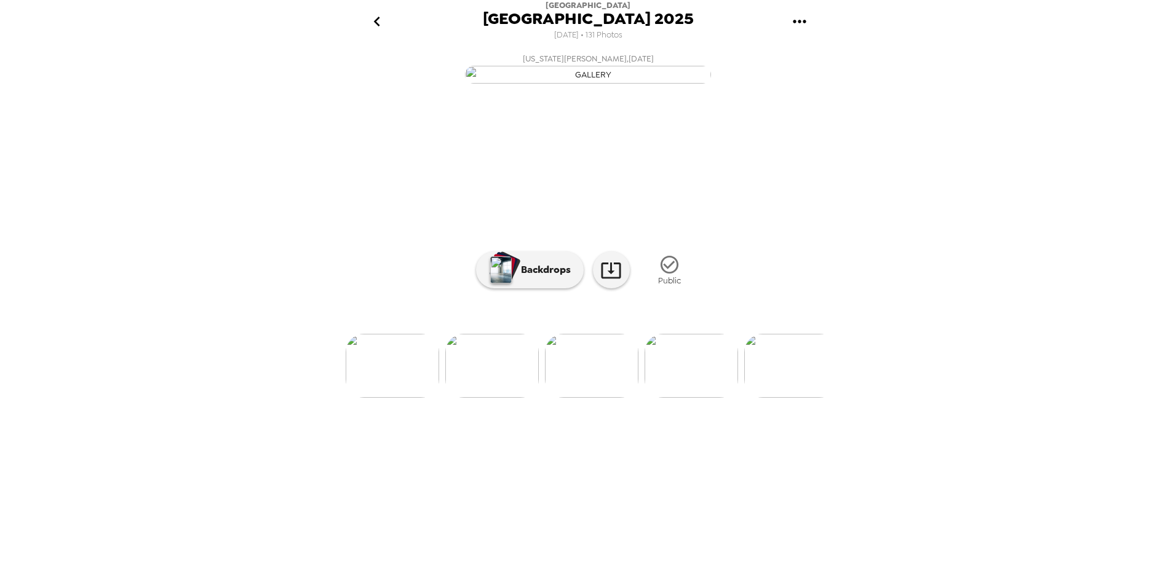
click at [710, 395] on img at bounding box center [690, 366] width 93 height 64
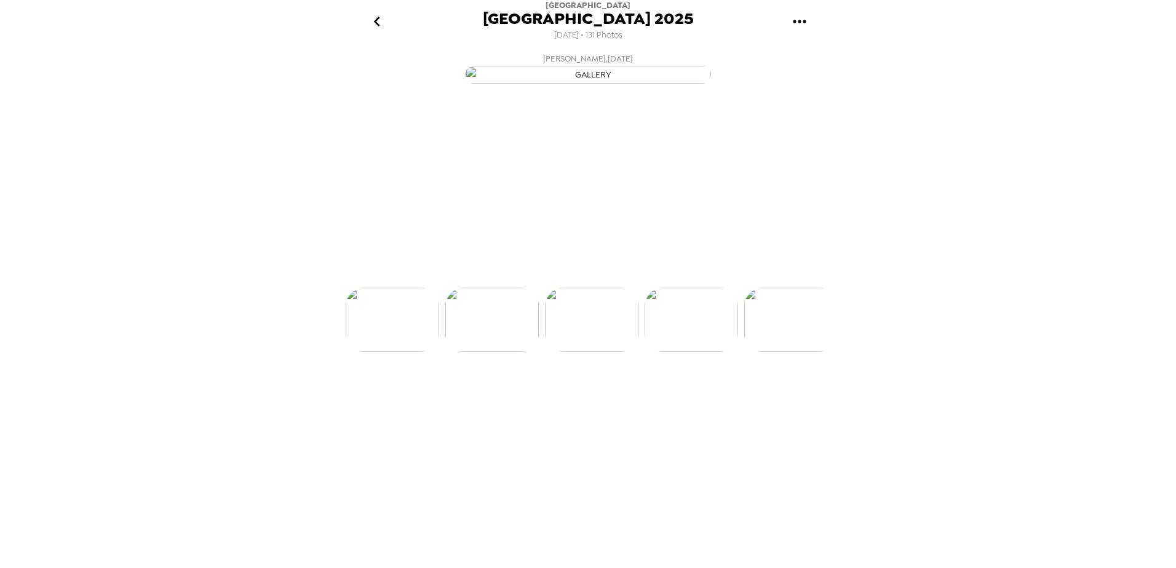
scroll to position [0, 0]
click at [710, 395] on img at bounding box center [690, 366] width 93 height 64
click at [710, 395] on img at bounding box center [691, 366] width 93 height 64
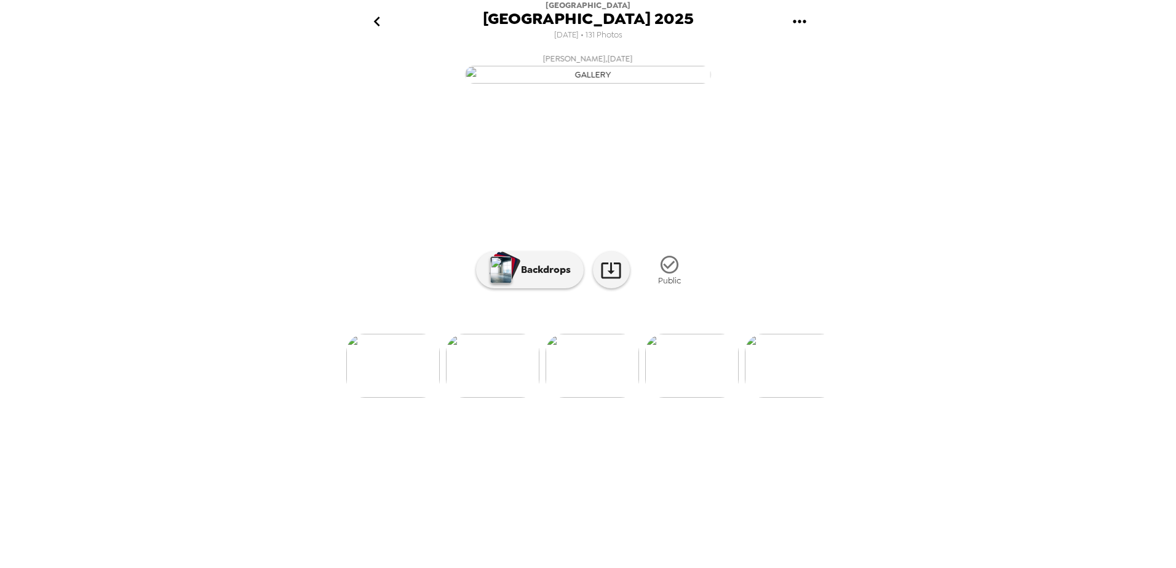
click at [711, 395] on img at bounding box center [691, 366] width 93 height 64
click at [698, 395] on img at bounding box center [691, 366] width 93 height 64
click at [707, 395] on img at bounding box center [691, 366] width 93 height 64
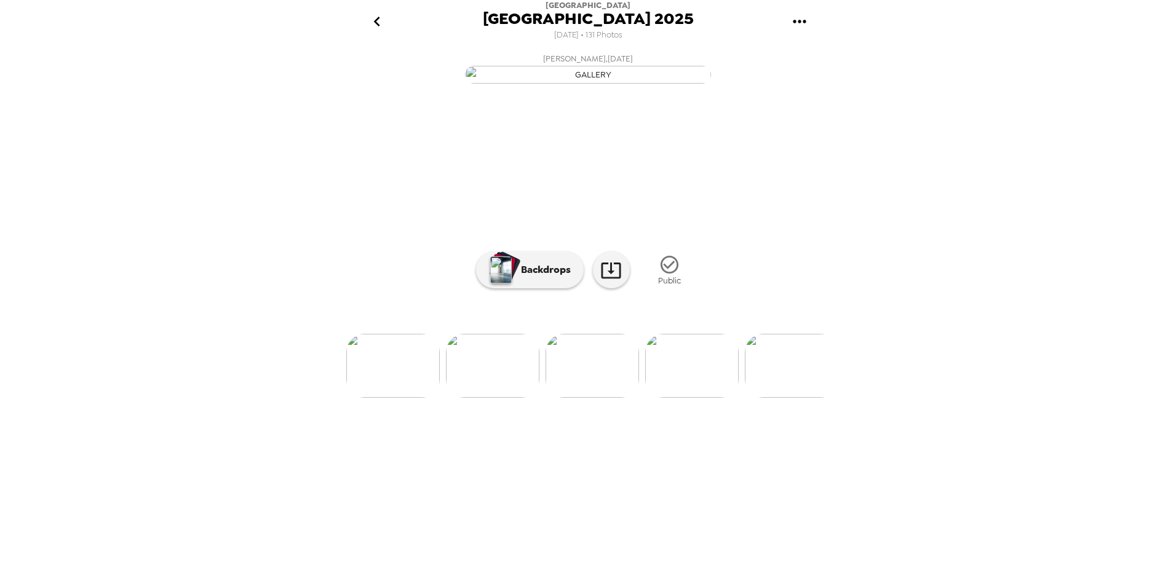
click at [706, 395] on img at bounding box center [691, 366] width 93 height 64
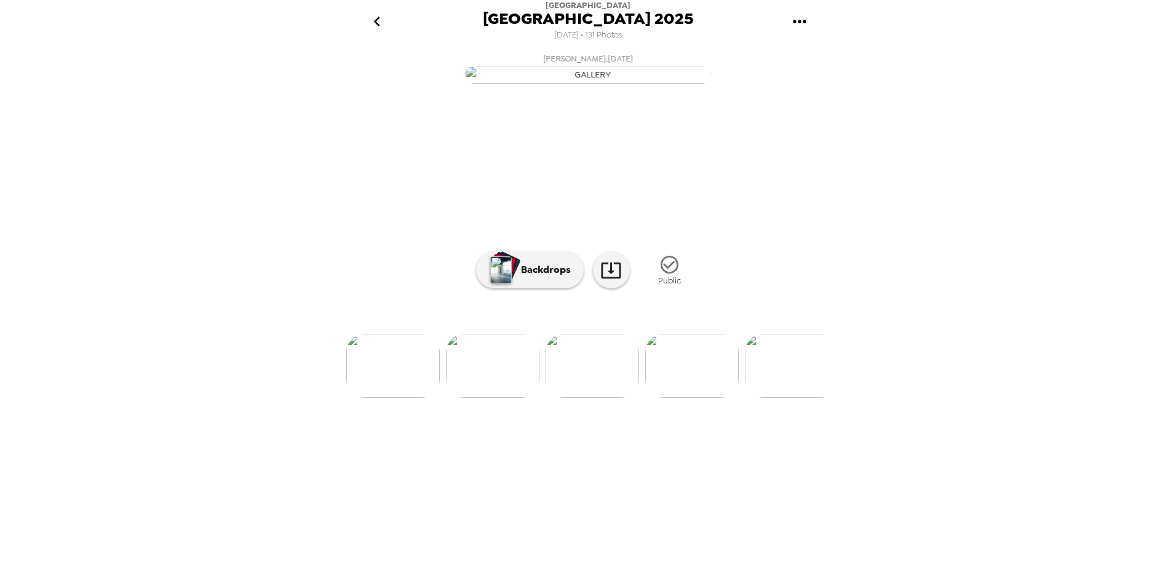
click at [706, 395] on img at bounding box center [691, 366] width 93 height 64
click at [706, 395] on img at bounding box center [692, 366] width 93 height 64
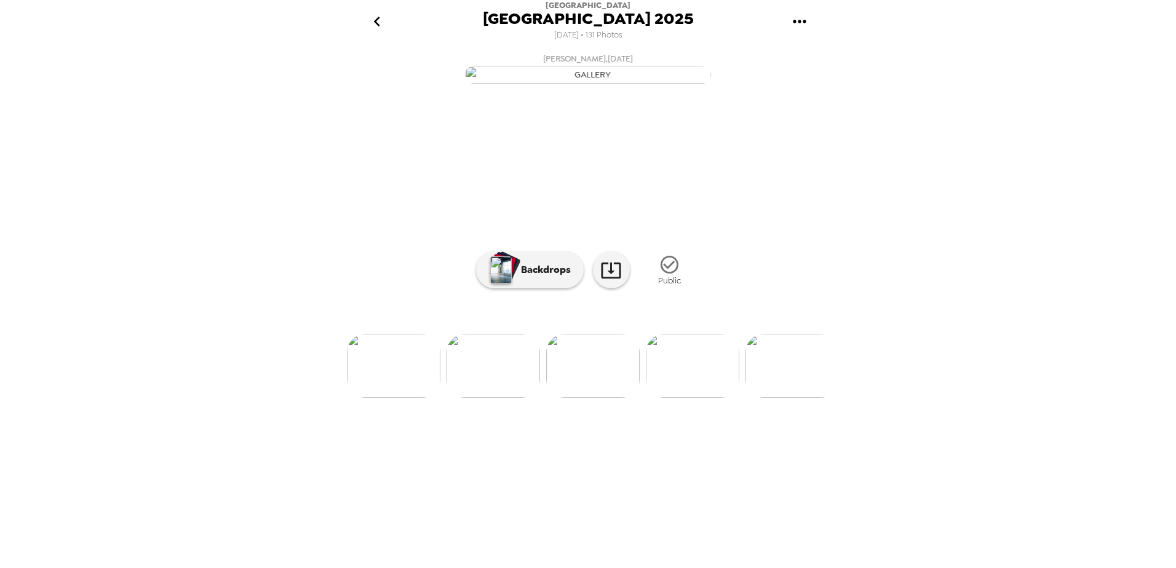
click at [681, 395] on img at bounding box center [692, 366] width 93 height 64
click at [680, 395] on img at bounding box center [692, 366] width 93 height 64
click at [687, 395] on img at bounding box center [692, 366] width 93 height 64
click at [692, 395] on img at bounding box center [692, 366] width 93 height 64
click at [694, 395] on img at bounding box center [692, 366] width 93 height 64
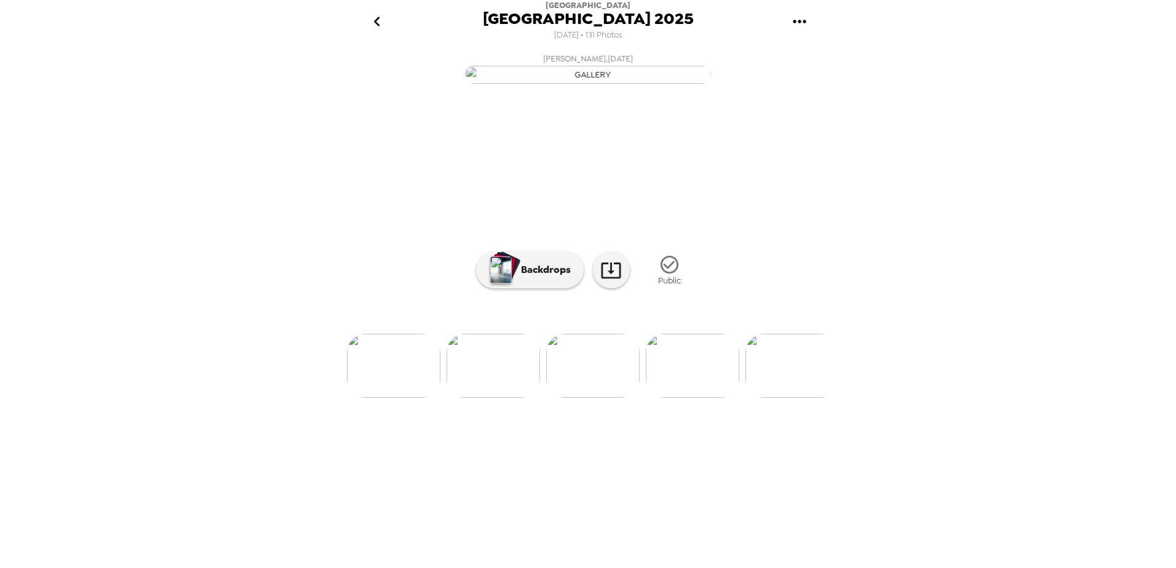
click at [694, 395] on img at bounding box center [692, 366] width 93 height 64
click at [696, 395] on img at bounding box center [692, 366] width 93 height 64
click at [707, 395] on img at bounding box center [692, 366] width 93 height 64
click at [680, 395] on img at bounding box center [692, 366] width 93 height 64
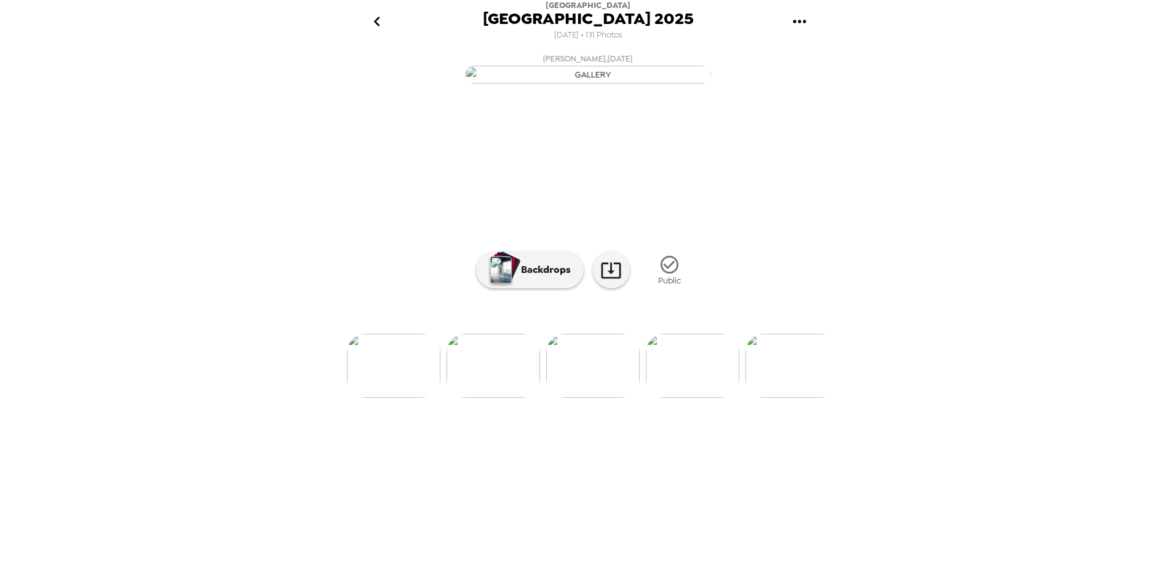
click at [697, 395] on img at bounding box center [692, 366] width 93 height 64
click at [694, 395] on img at bounding box center [692, 366] width 93 height 64
click at [701, 395] on img at bounding box center [692, 366] width 93 height 64
click at [688, 395] on img at bounding box center [692, 366] width 93 height 64
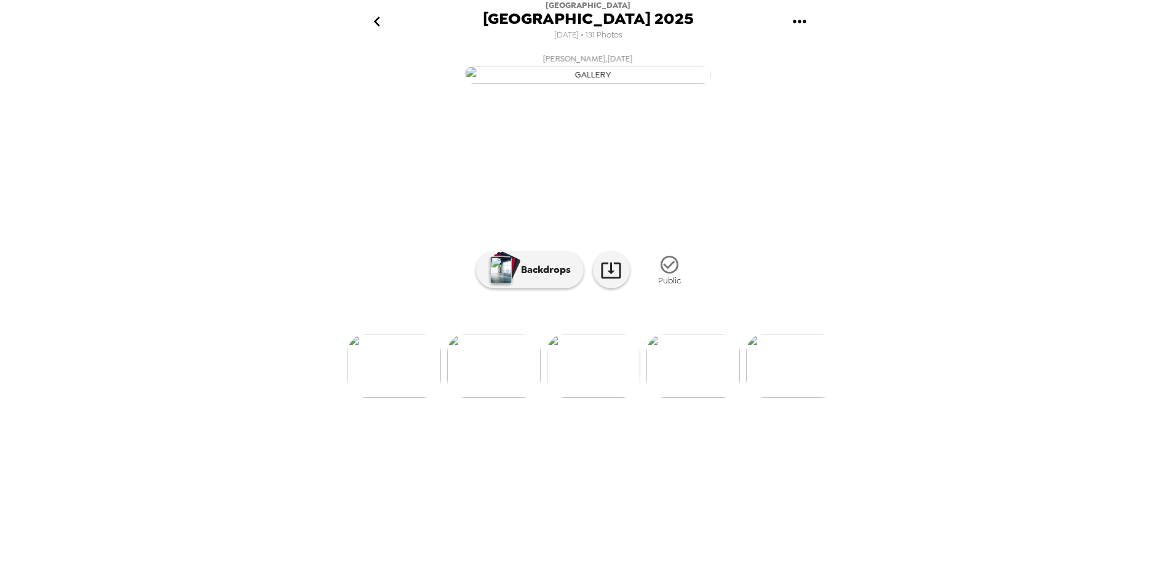
click at [688, 395] on img at bounding box center [692, 366] width 93 height 64
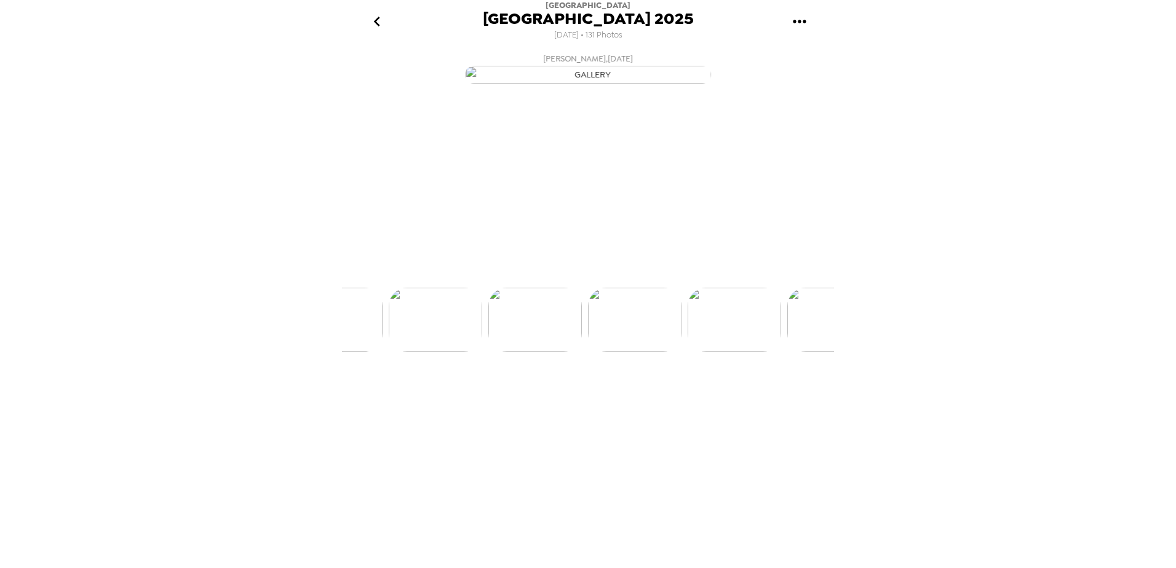
scroll to position [0, 12248]
click at [688, 395] on img at bounding box center [692, 366] width 93 height 64
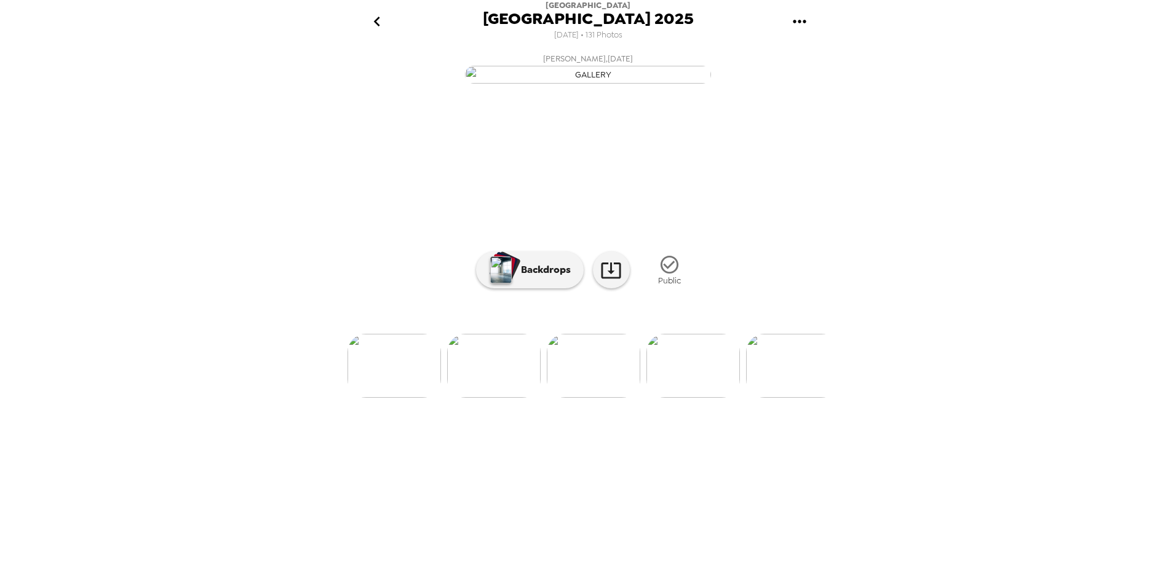
click at [688, 395] on img at bounding box center [692, 366] width 93 height 64
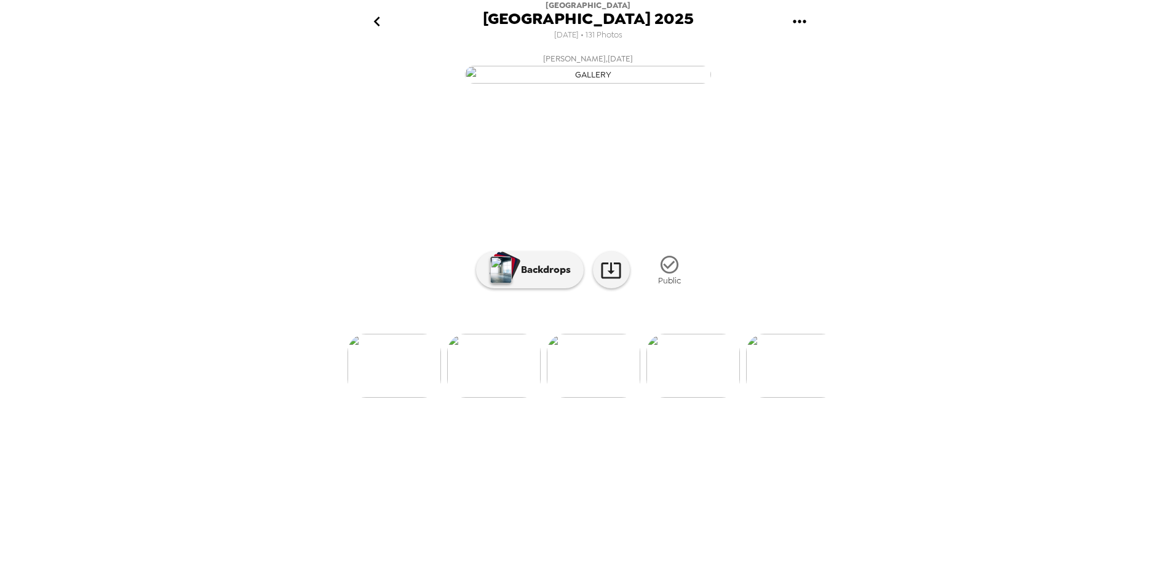
click at [688, 395] on img at bounding box center [692, 366] width 93 height 64
click at [688, 395] on img at bounding box center [693, 366] width 93 height 64
click at [382, 17] on icon "go back" at bounding box center [377, 22] width 20 height 20
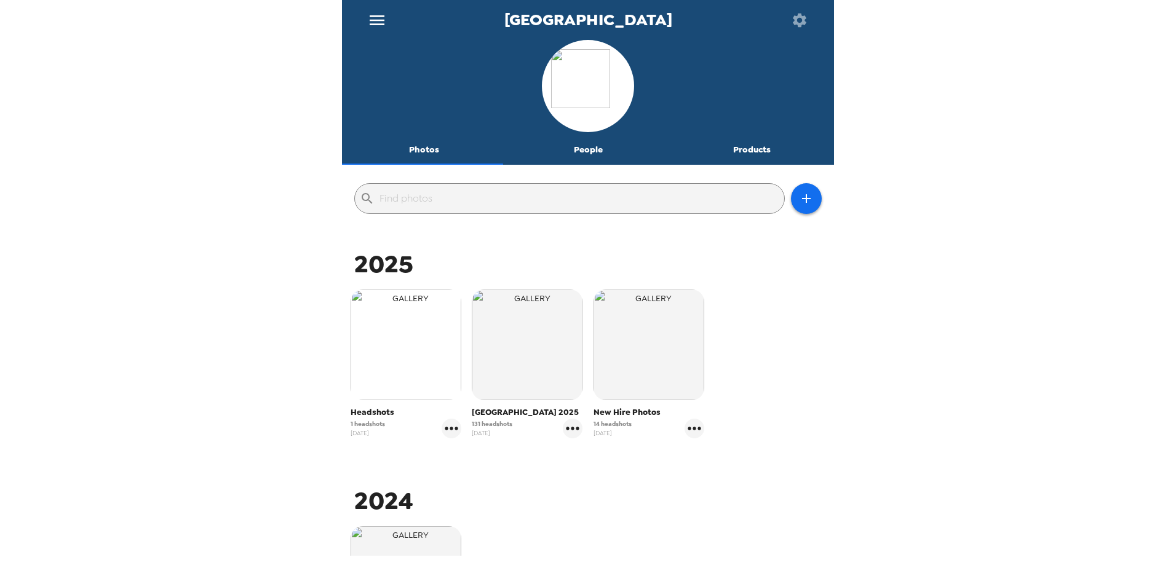
click at [398, 365] on img "button" at bounding box center [406, 345] width 111 height 111
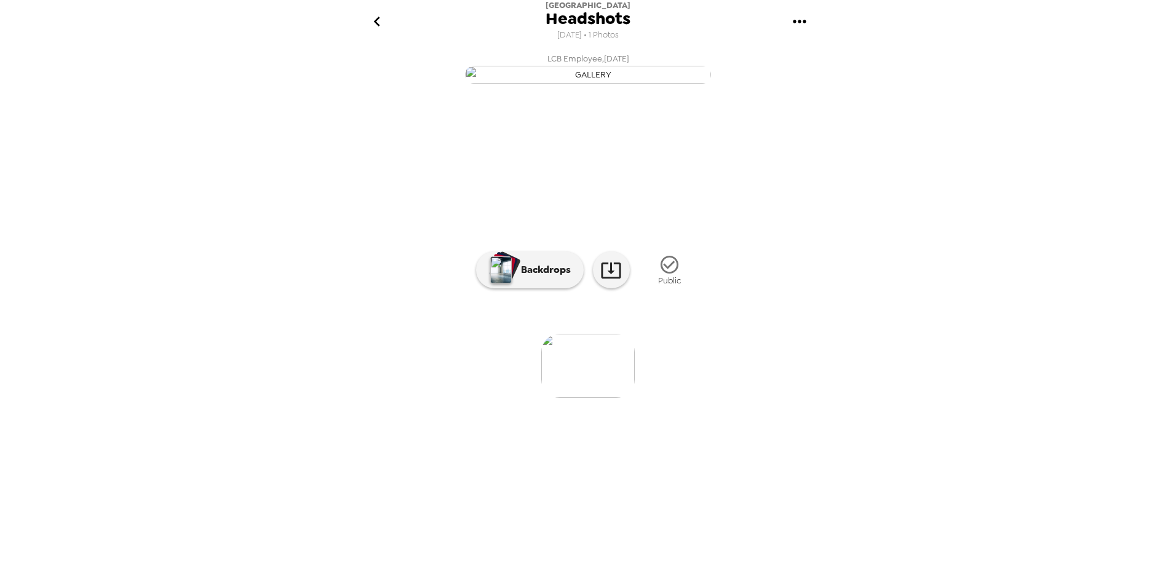
click at [376, 23] on icon "go back" at bounding box center [376, 22] width 6 height 10
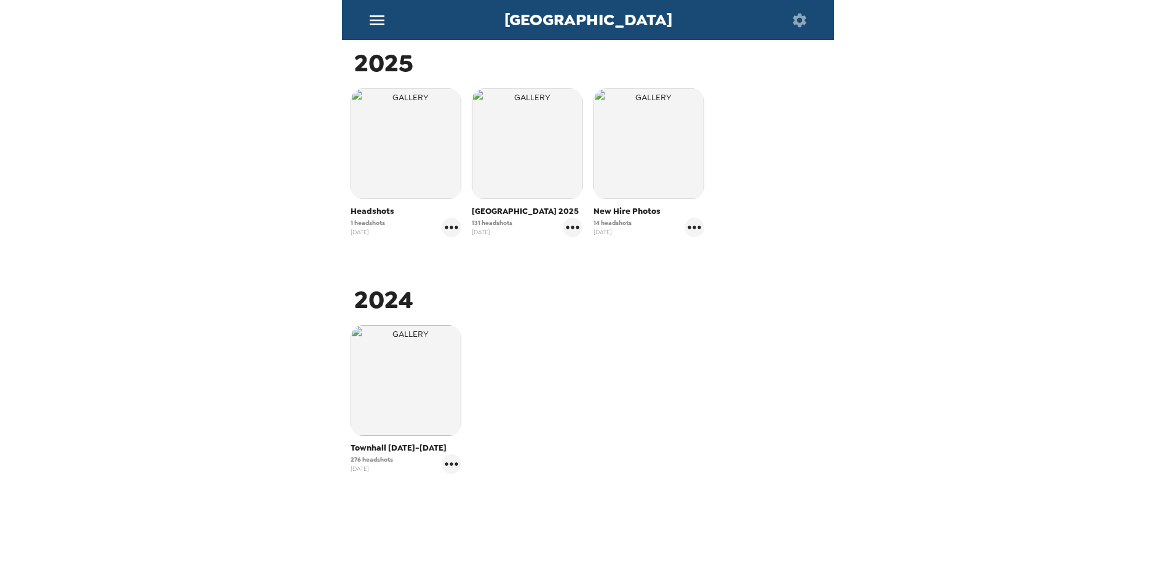
scroll to position [218, 0]
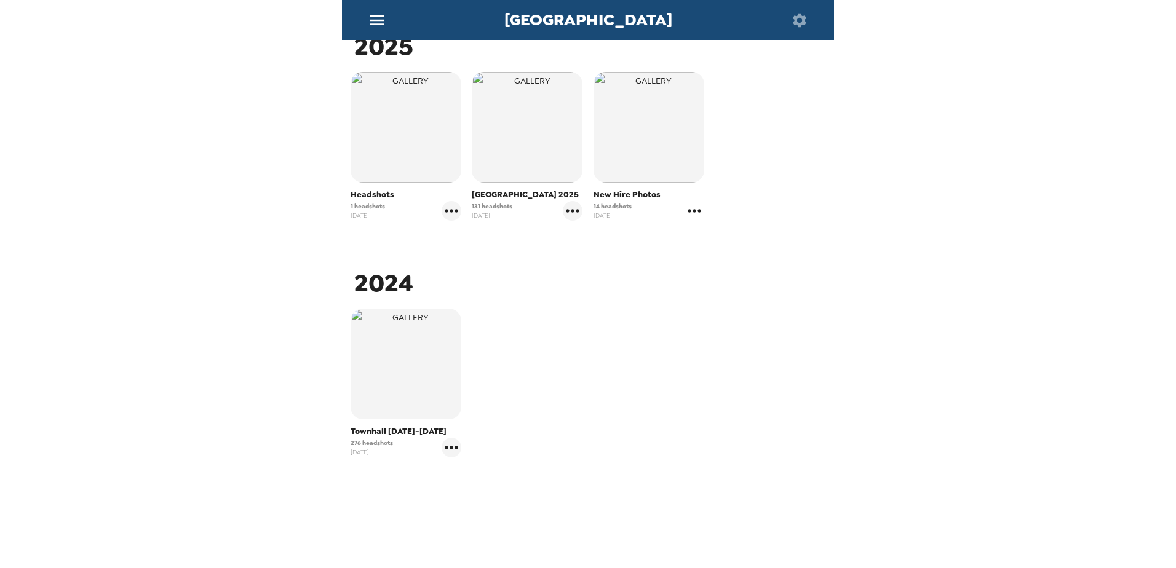
click at [686, 213] on icon "gallery menu" at bounding box center [694, 211] width 20 height 20
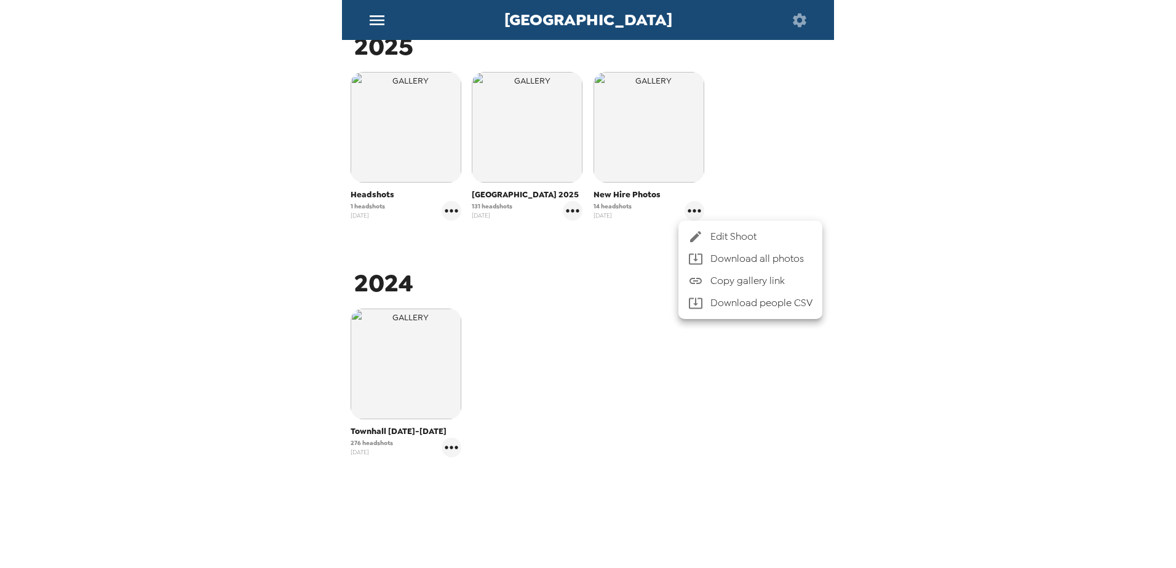
click at [782, 178] on div at bounding box center [588, 284] width 1176 height 568
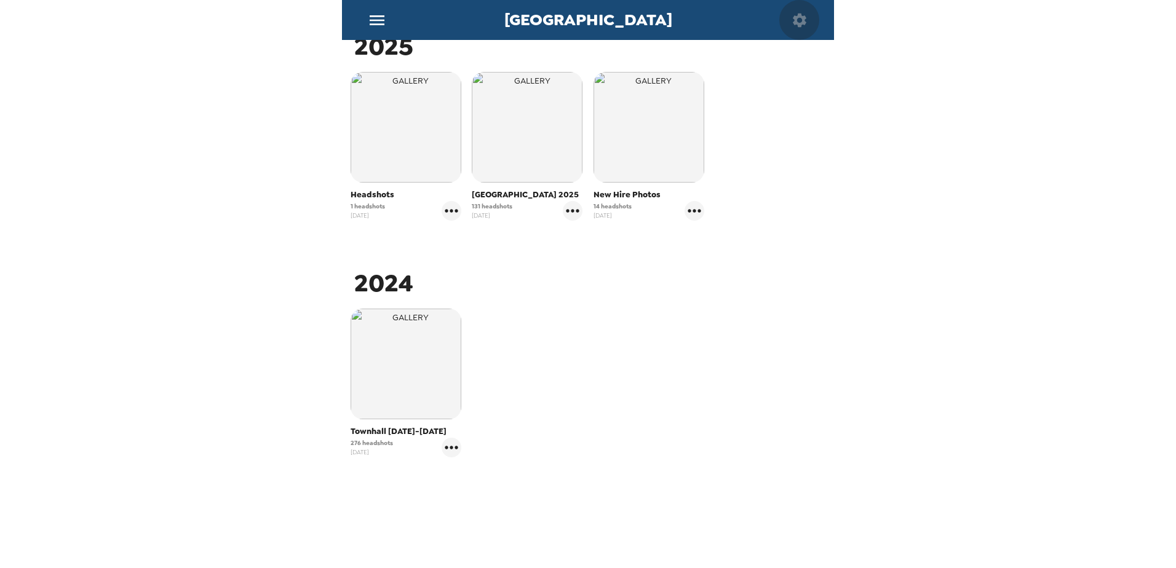
click at [782, 14] on icon "button" at bounding box center [800, 20] width 14 height 14
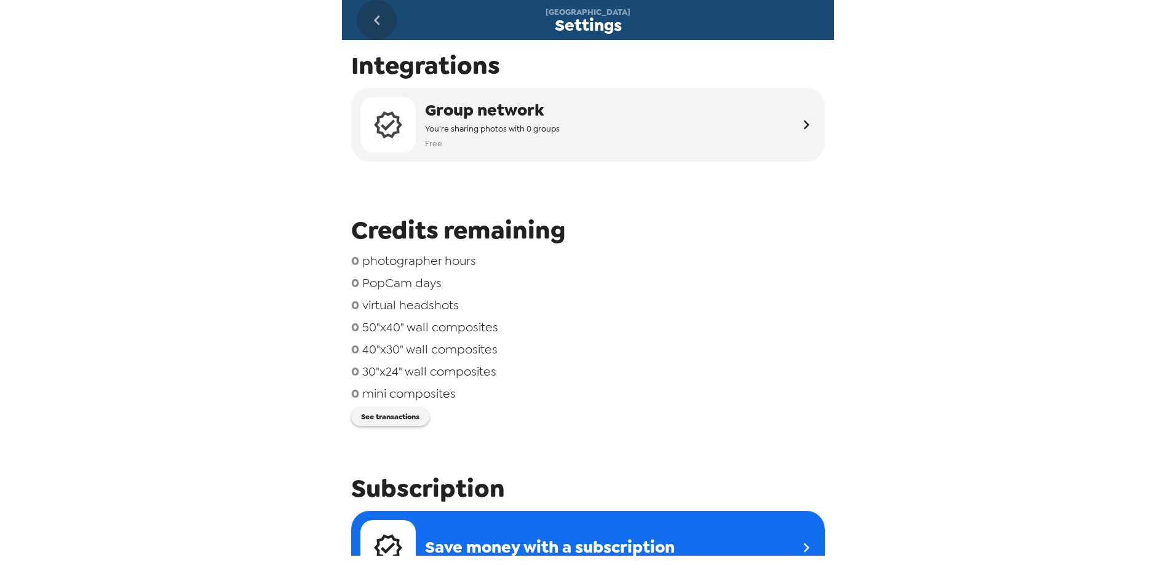
click at [373, 15] on icon "go back" at bounding box center [377, 20] width 20 height 20
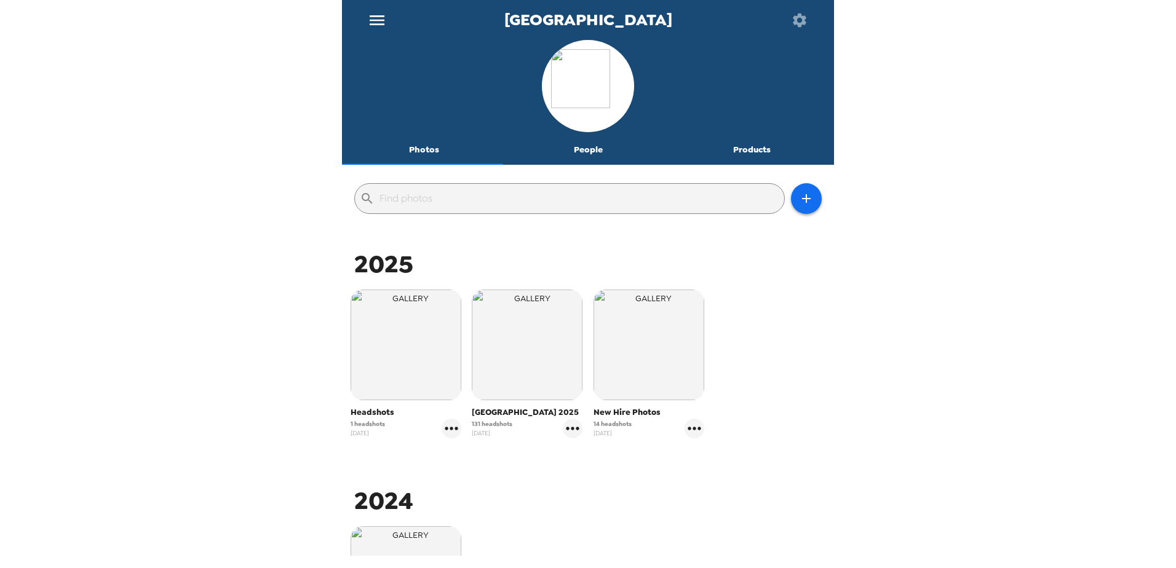
click at [377, 19] on icon "menu" at bounding box center [377, 20] width 20 height 20
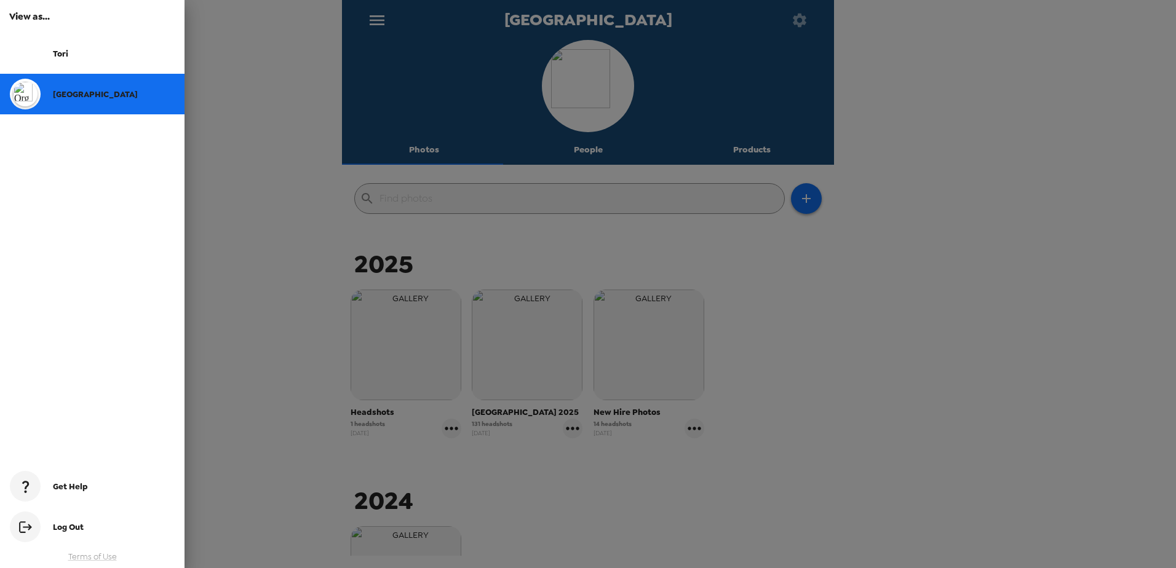
drag, startPoint x: 92, startPoint y: 520, endPoint x: 22, endPoint y: 194, distance: 332.8
click at [22, 194] on div "View as... [GEOGRAPHIC_DATA] Get Help Log Out Terms of Use" at bounding box center [92, 284] width 184 height 568
click at [65, 57] on span "Tori" at bounding box center [60, 54] width 15 height 10
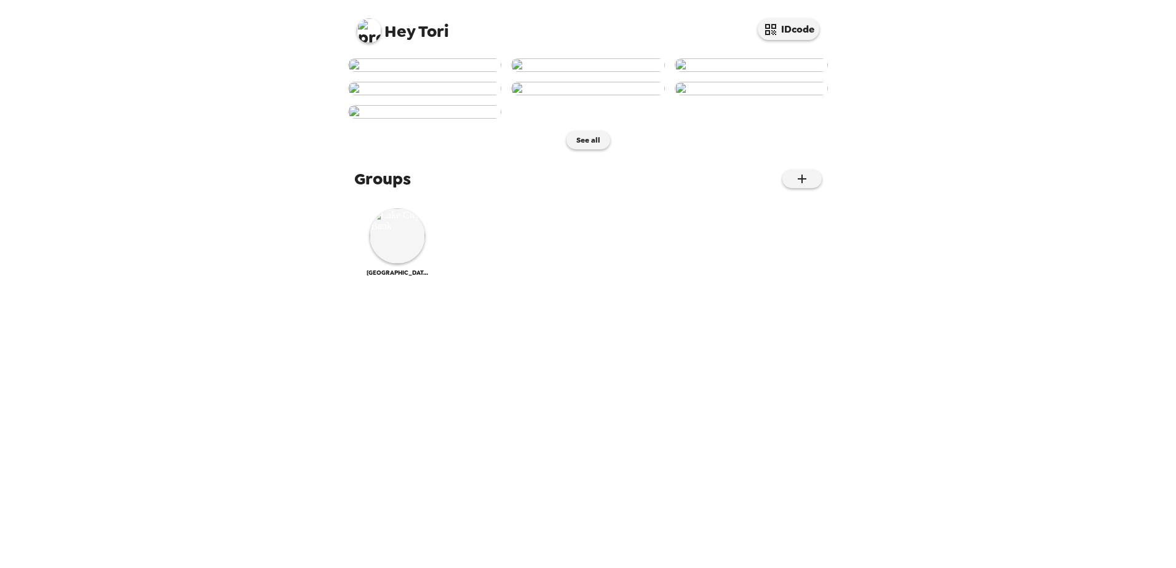
click at [403, 72] on img at bounding box center [424, 65] width 153 height 14
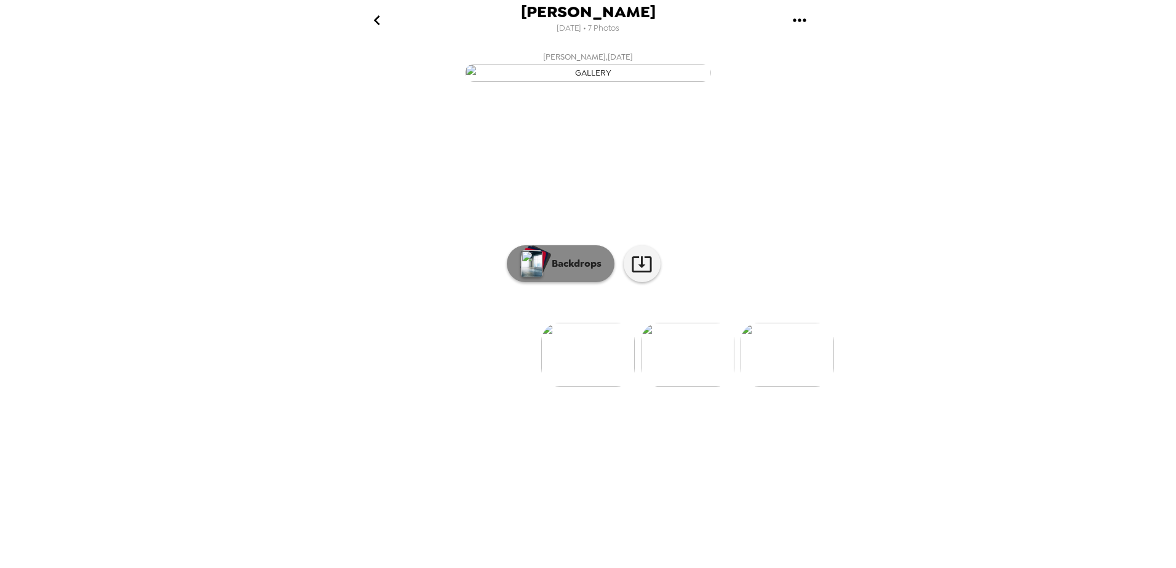
click at [545, 271] on p "Backdrops" at bounding box center [573, 263] width 56 height 15
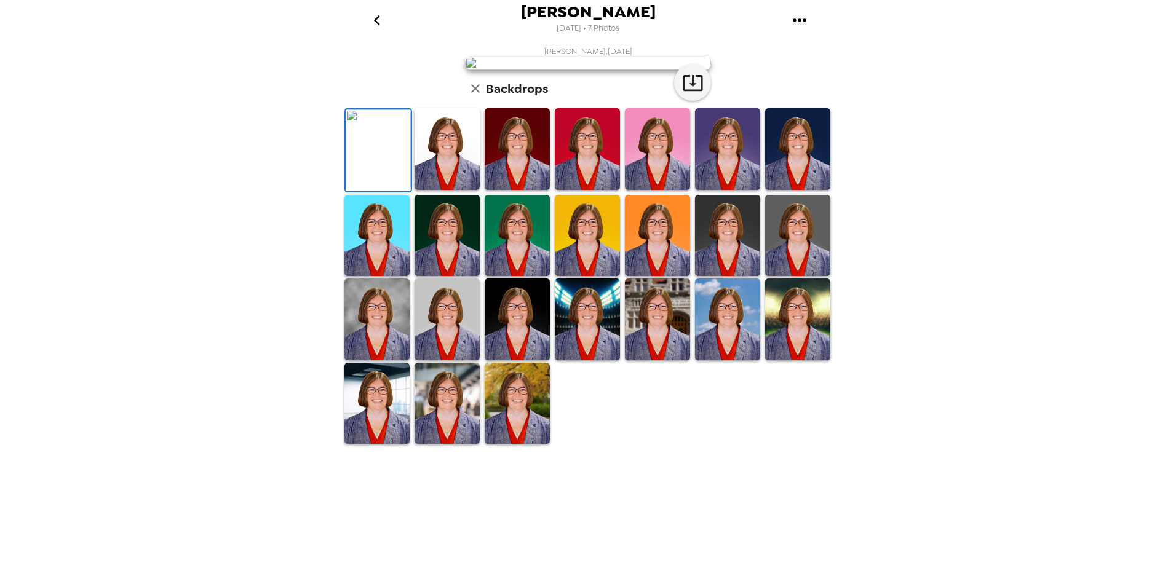
click at [420, 190] on img at bounding box center [446, 149] width 65 height 82
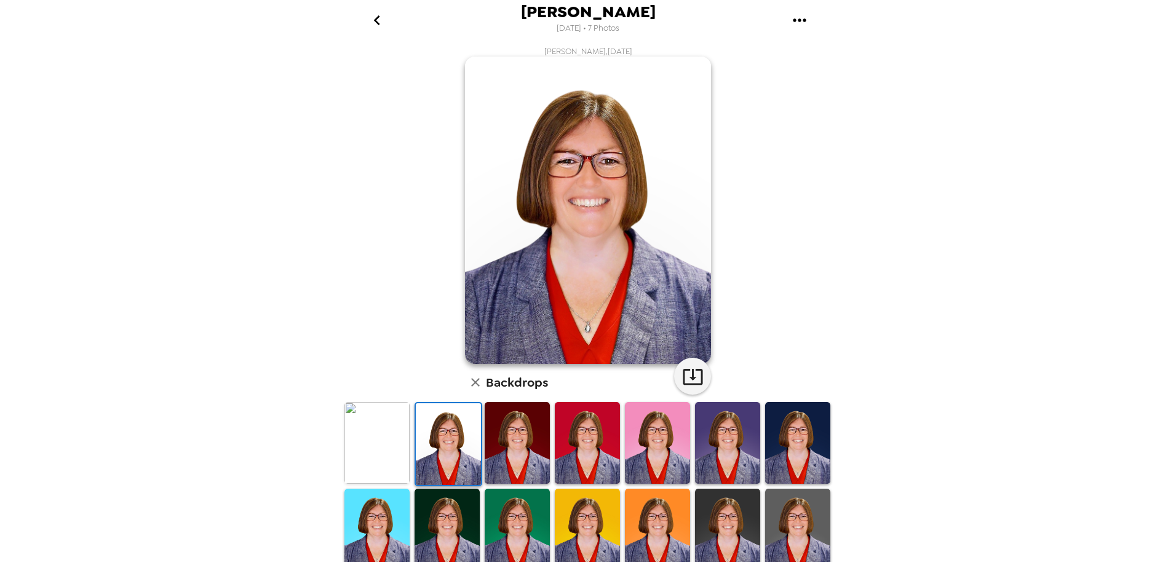
click at [511, 395] on img at bounding box center [517, 443] width 65 height 82
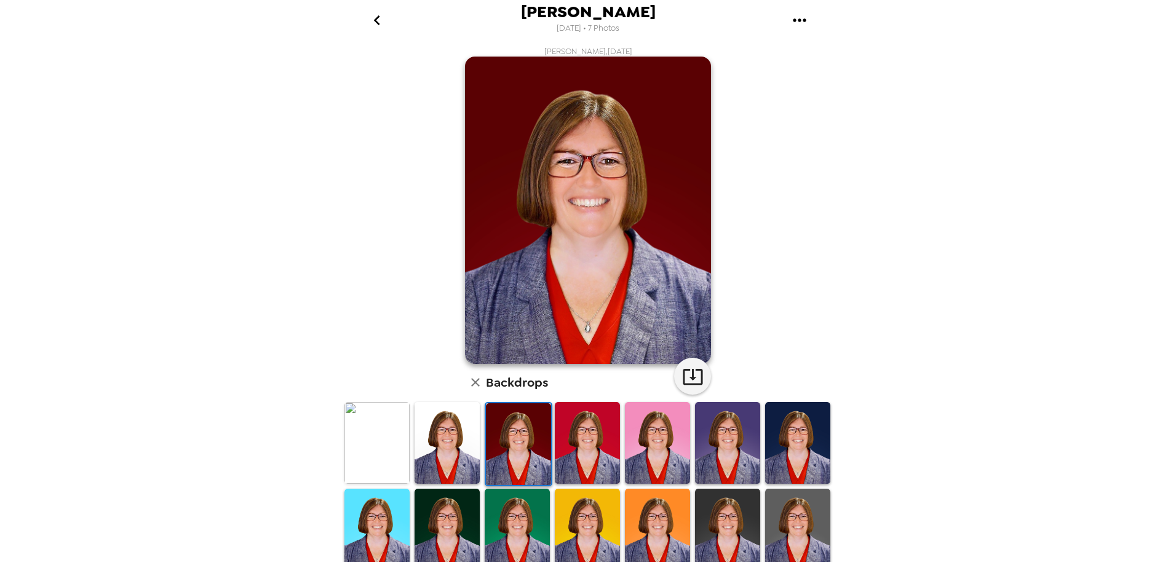
click at [566, 395] on img at bounding box center [587, 443] width 65 height 82
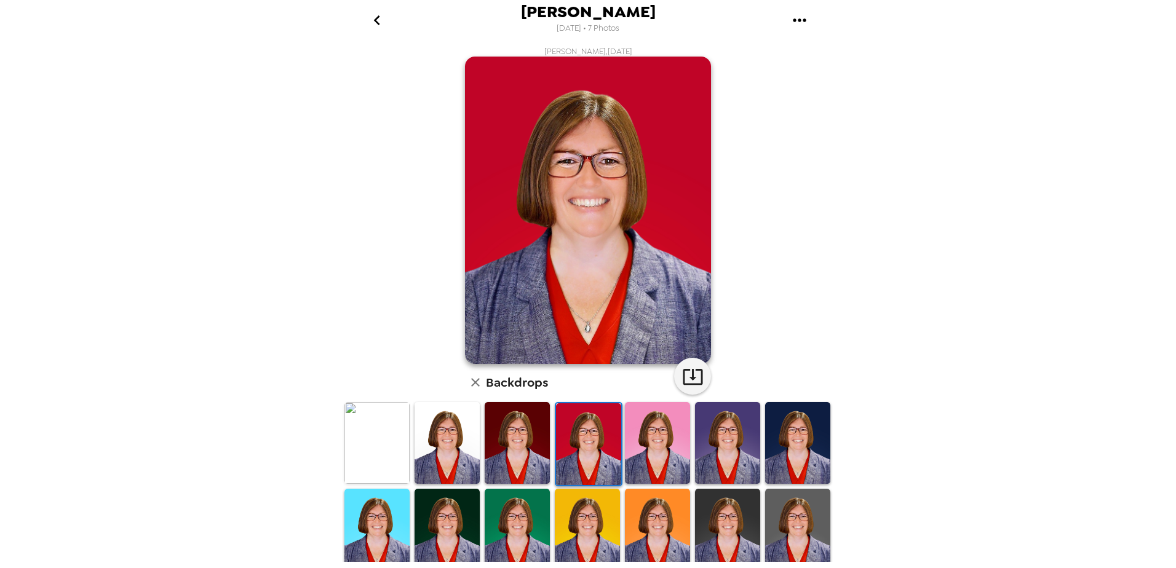
click at [719, 395] on img at bounding box center [727, 443] width 65 height 82
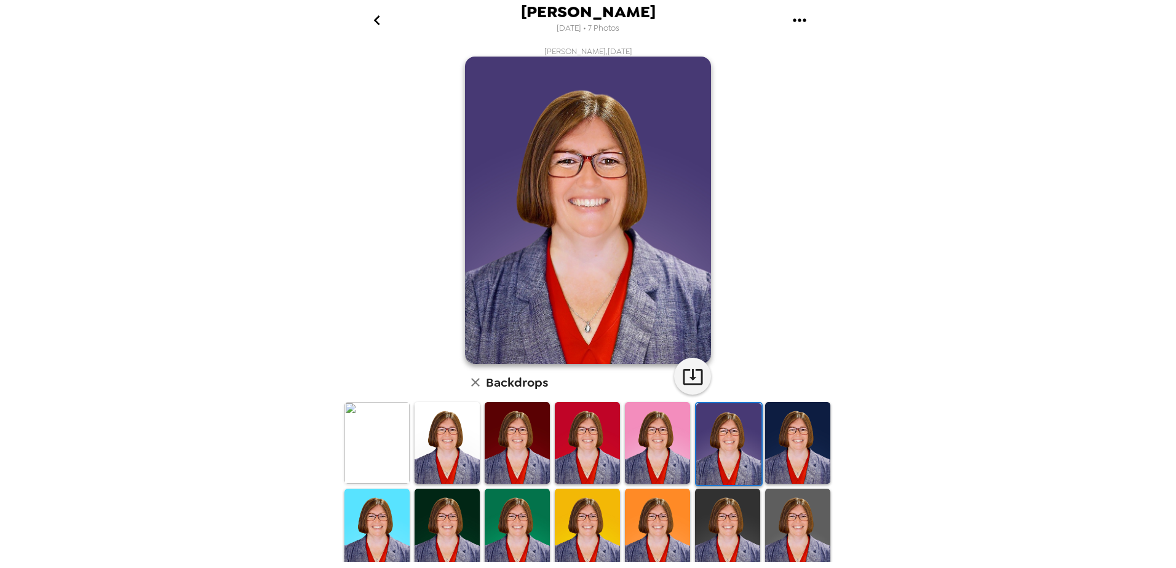
click at [678, 395] on img at bounding box center [657, 443] width 65 height 82
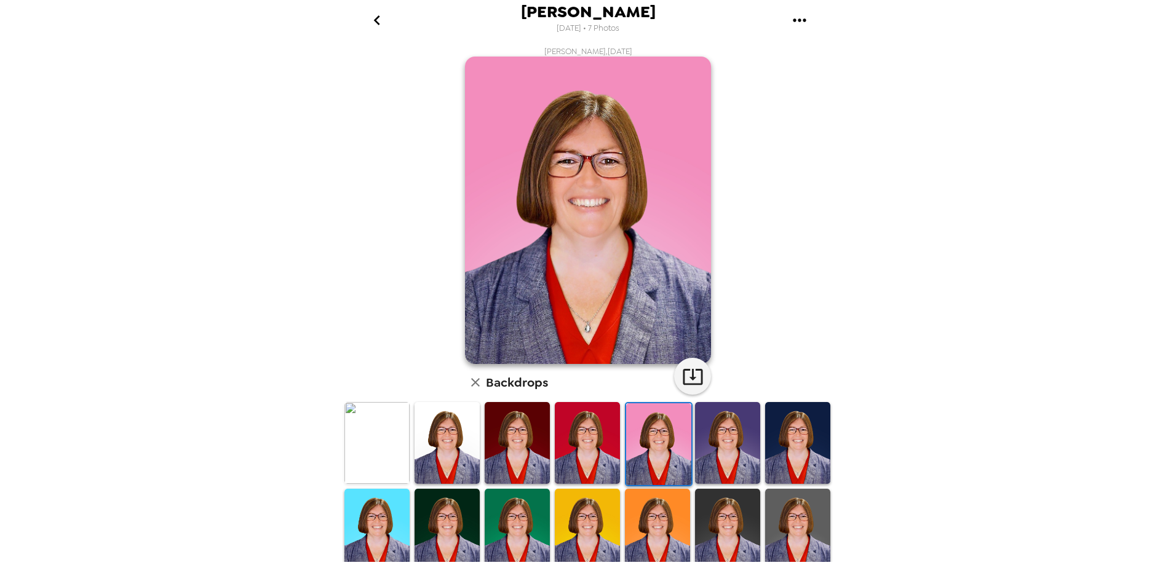
click at [771, 395] on img at bounding box center [797, 443] width 65 height 82
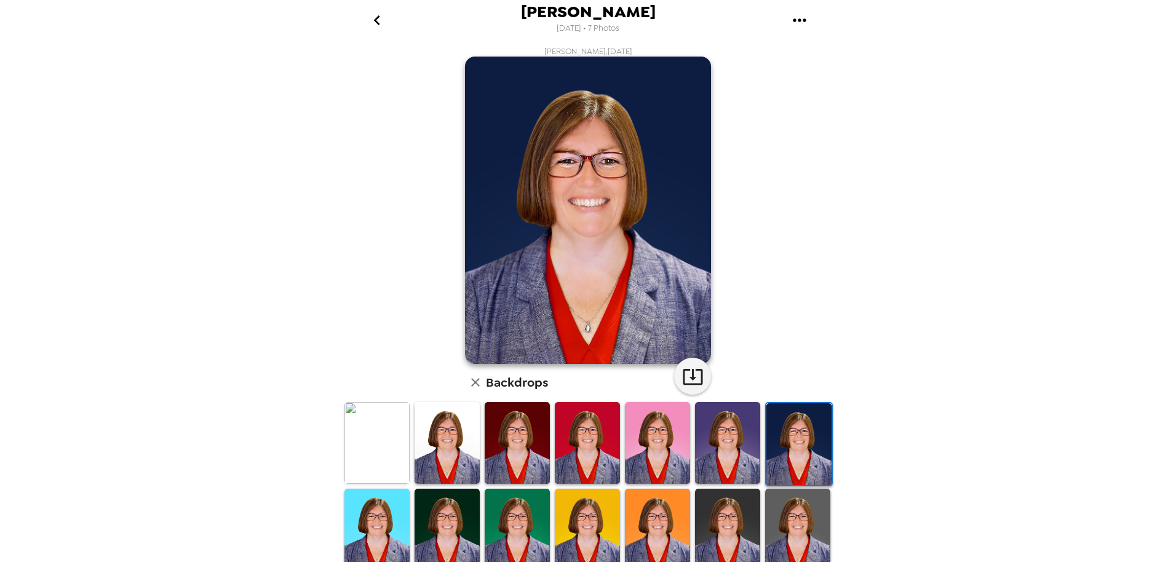
click at [782, 395] on img at bounding box center [797, 530] width 65 height 82
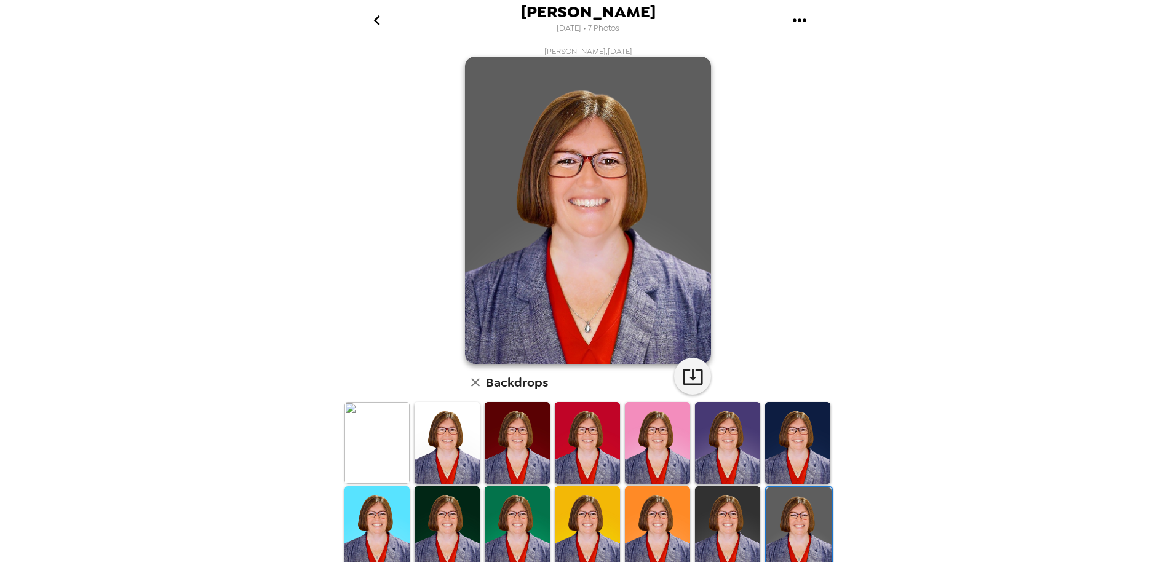
click at [734, 395] on img at bounding box center [727, 527] width 65 height 82
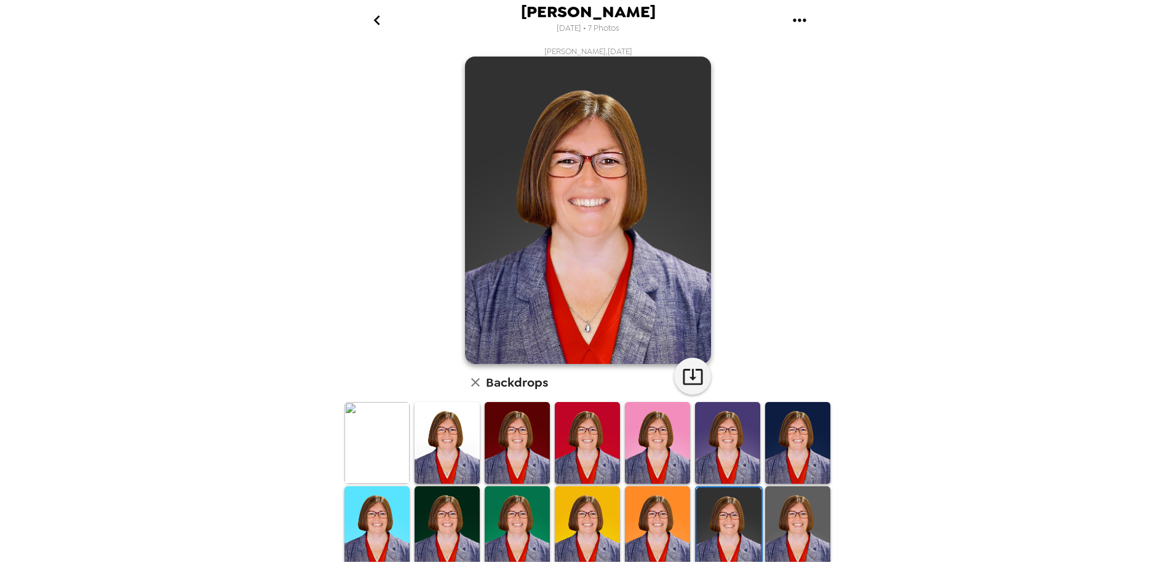
click at [652, 395] on img at bounding box center [657, 527] width 65 height 82
